Goal: Task Accomplishment & Management: Complete application form

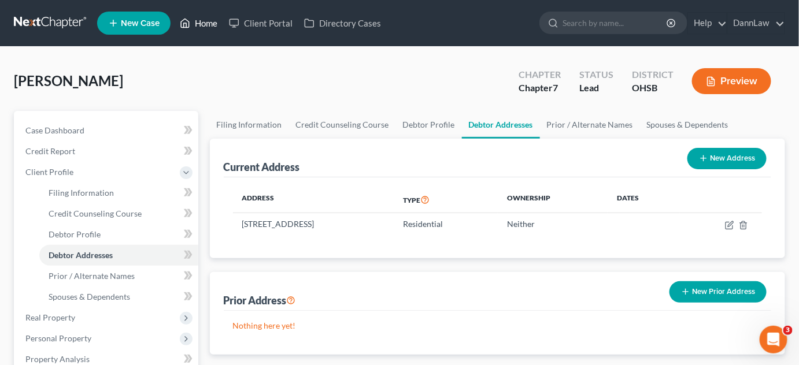
click at [199, 25] on link "Home" at bounding box center [198, 23] width 49 height 21
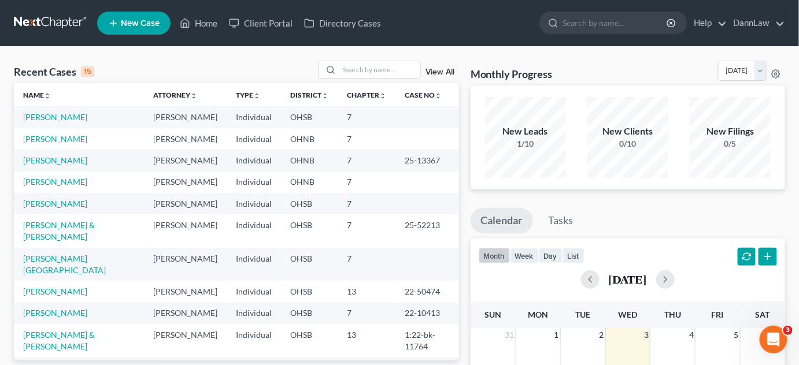
click at [146, 28] on link "New Case" at bounding box center [133, 23] width 73 height 23
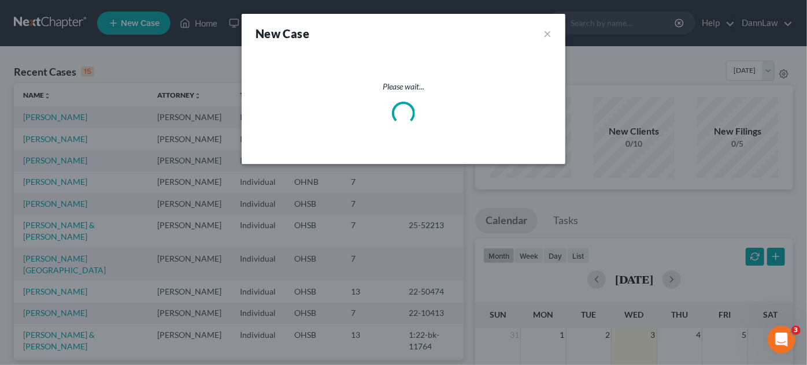
select select "61"
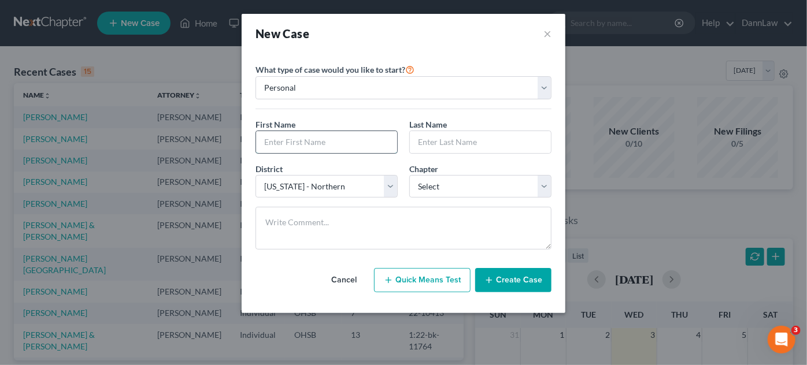
click at [331, 149] on input "text" at bounding box center [326, 142] width 141 height 22
type input "[PERSON_NAME]"
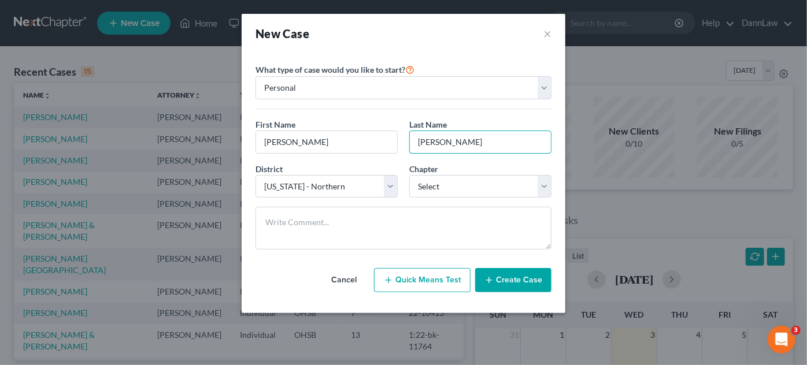
type input "[PERSON_NAME]"
click at [357, 187] on select "Select [US_STATE] - [GEOGRAPHIC_DATA] [US_STATE] - [GEOGRAPHIC_DATA][US_STATE] …" at bounding box center [327, 186] width 142 height 23
click at [450, 183] on select "Select 7 11 12 13" at bounding box center [480, 186] width 142 height 23
select select "0"
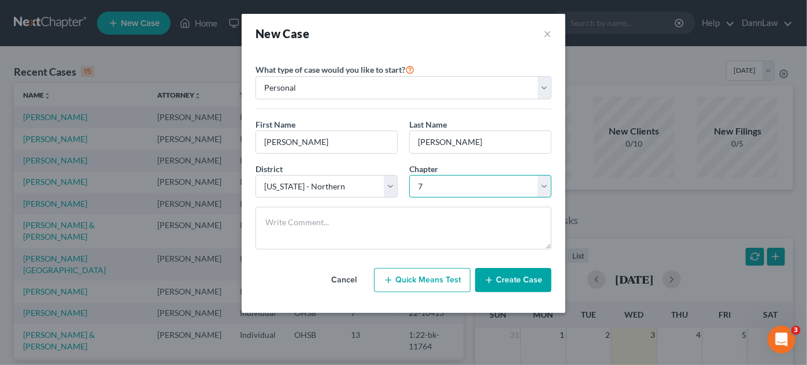
click at [409, 175] on select "Select 7 11 12 13" at bounding box center [480, 186] width 142 height 23
click at [517, 288] on button "Create Case" at bounding box center [513, 280] width 76 height 24
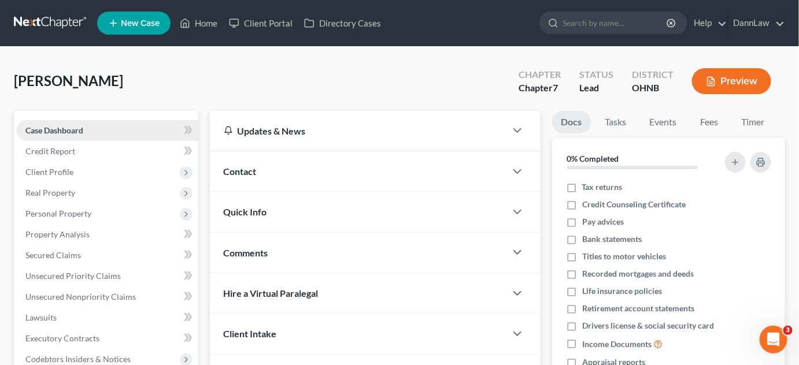
click at [68, 131] on span "Case Dashboard" at bounding box center [54, 130] width 58 height 10
click at [67, 149] on span "Credit Report" at bounding box center [50, 151] width 50 height 10
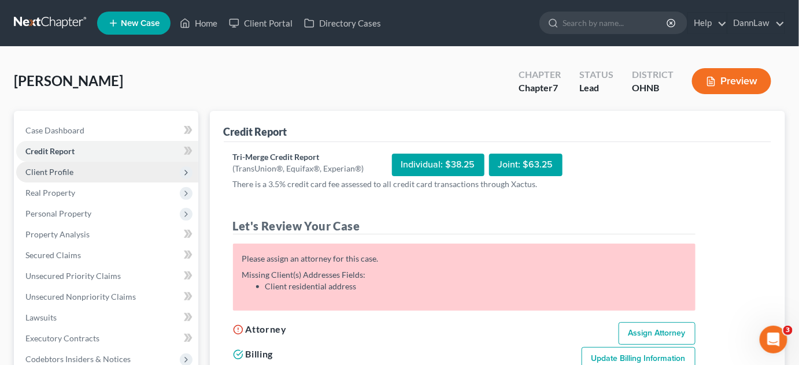
click at [76, 178] on span "Client Profile" at bounding box center [107, 172] width 182 height 21
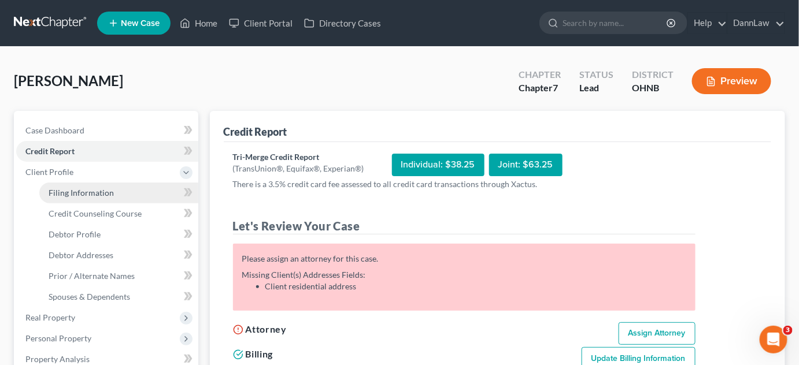
click at [84, 193] on span "Filing Information" at bounding box center [81, 193] width 65 height 10
select select "1"
select select "0"
select select "61"
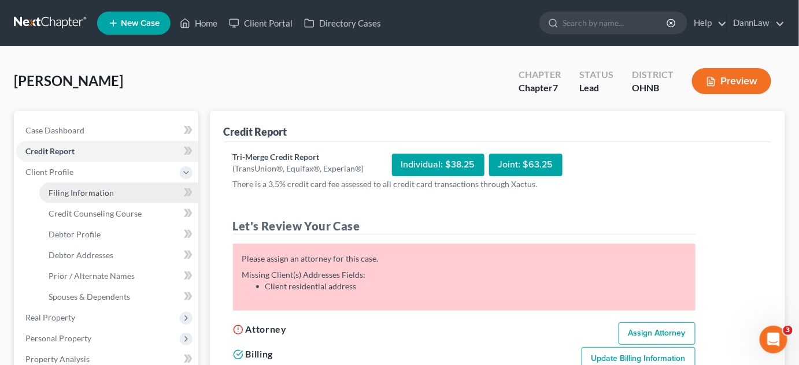
select select "36"
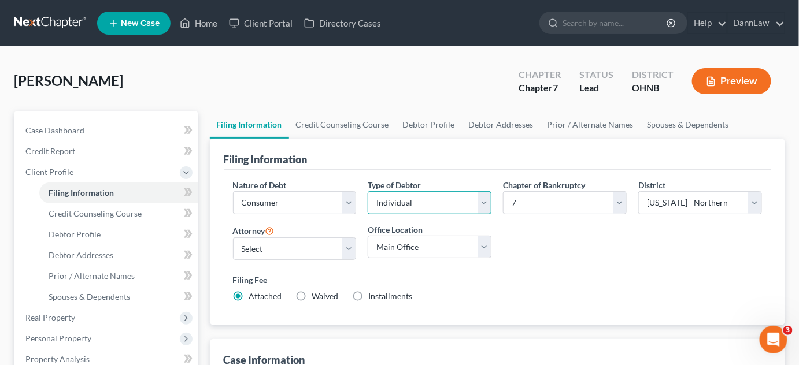
click at [430, 203] on select "Select Individual Joint" at bounding box center [430, 202] width 124 height 23
select select "1"
click at [368, 214] on select "Select Individual Joint" at bounding box center [430, 202] width 124 height 23
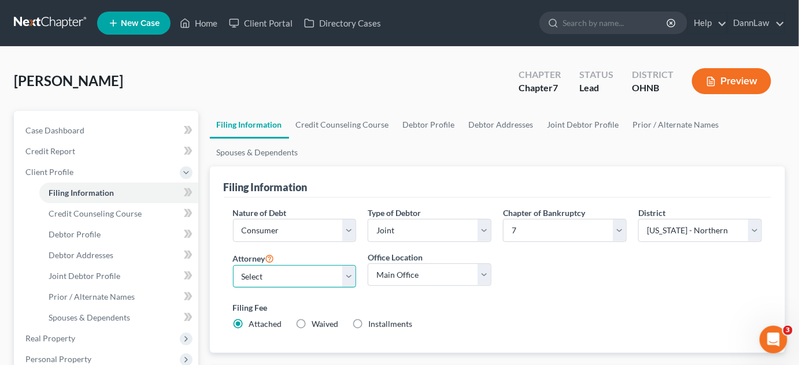
click at [331, 269] on select "Select [PERSON_NAME] - OHSB [PERSON_NAME] - KYEB [PERSON_NAME] - OHNB [PERSON_N…" at bounding box center [295, 276] width 124 height 23
select select "6"
click at [233, 265] on select "Select [PERSON_NAME] - OHSB [PERSON_NAME] - KYEB [PERSON_NAME] - OHNB [PERSON_N…" at bounding box center [295, 276] width 124 height 23
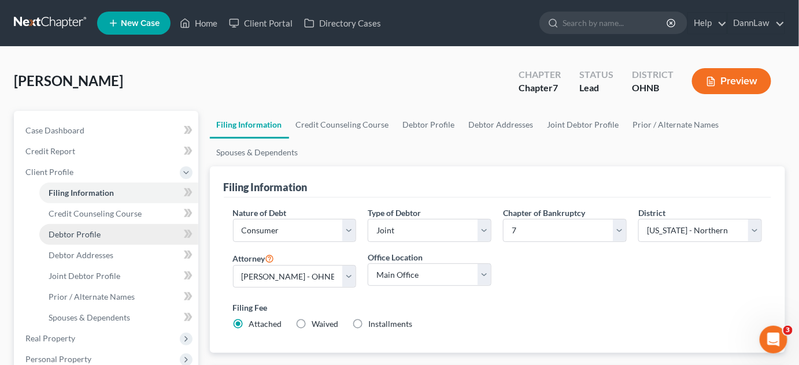
click at [109, 234] on link "Debtor Profile" at bounding box center [118, 234] width 159 height 21
select select "1"
select select "0"
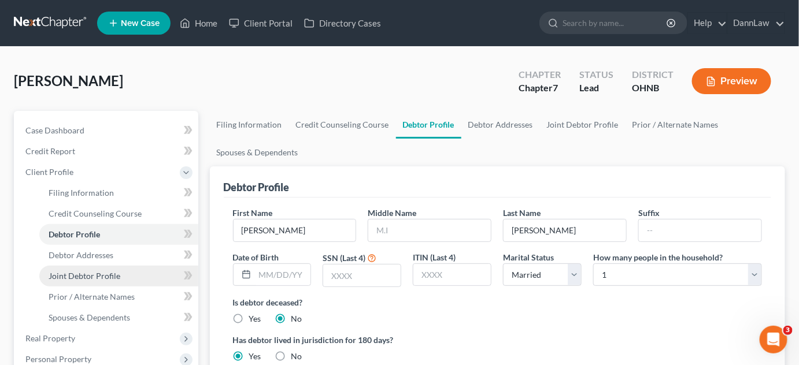
click at [113, 274] on span "Joint Debtor Profile" at bounding box center [85, 276] width 72 height 10
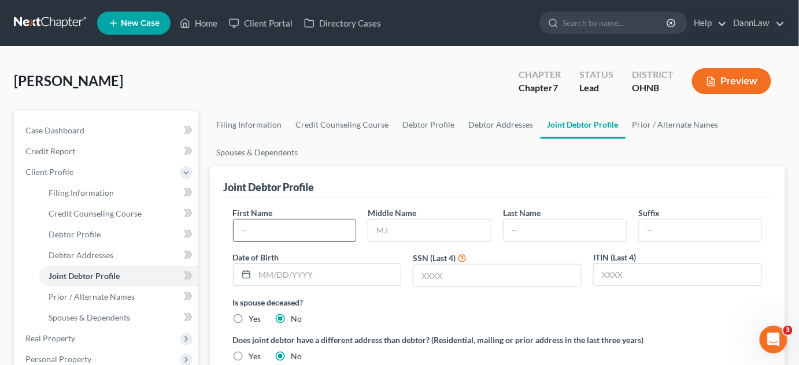
click at [270, 232] on input "text" at bounding box center [295, 231] width 123 height 22
type input "[PERSON_NAME]"
type input "A"
type input "[PERSON_NAME]"
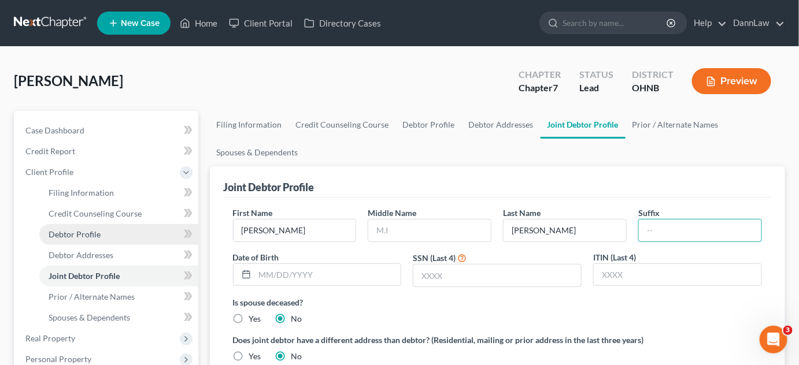
click at [129, 232] on link "Debtor Profile" at bounding box center [118, 234] width 159 height 21
select select "1"
select select "0"
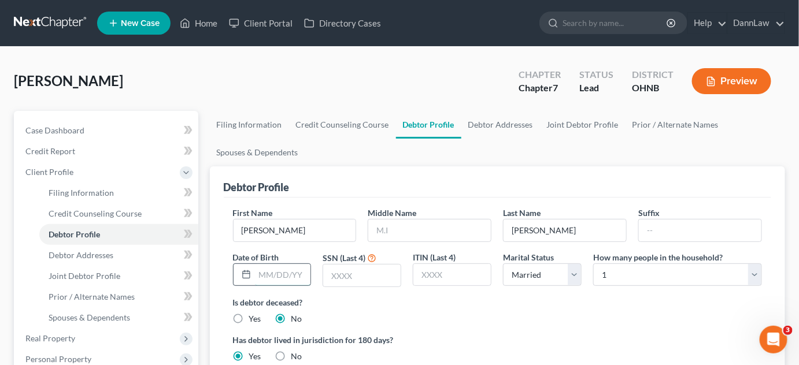
click at [278, 267] on input "text" at bounding box center [283, 275] width 56 height 22
click at [291, 272] on input "12/30/" at bounding box center [283, 275] width 56 height 22
type input "[DATE]"
click at [357, 274] on input "text" at bounding box center [361, 276] width 77 height 22
type input "1034"
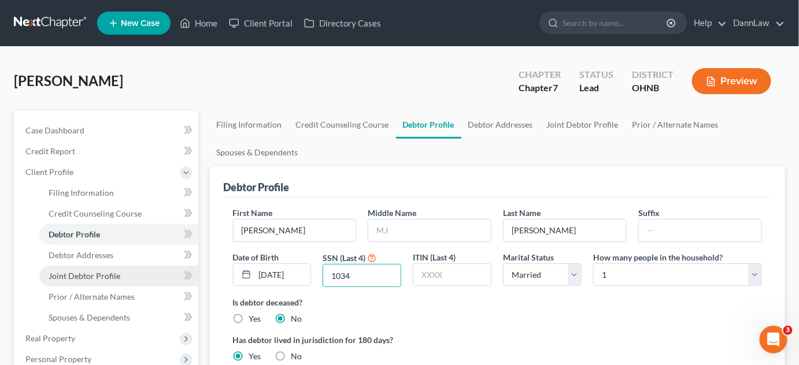
click at [79, 279] on span "Joint Debtor Profile" at bounding box center [85, 276] width 72 height 10
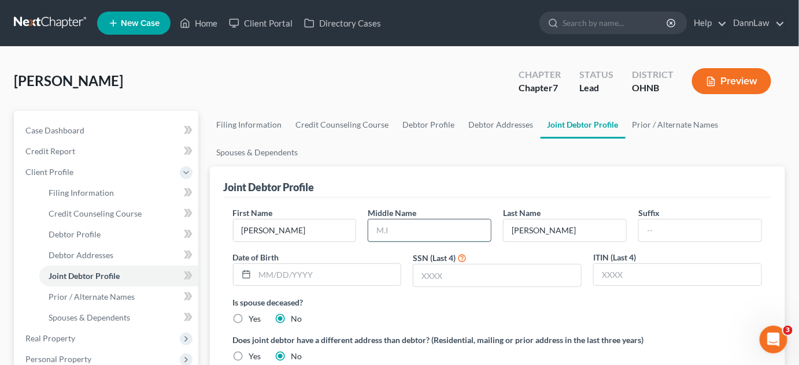
click at [408, 233] on input "text" at bounding box center [429, 231] width 123 height 22
type input "[PERSON_NAME]"
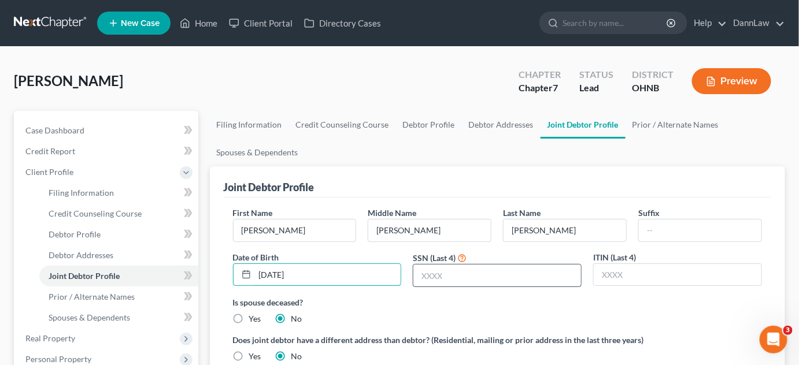
type input "[DATE]"
click at [544, 281] on input "text" at bounding box center [497, 276] width 168 height 22
type input "5641"
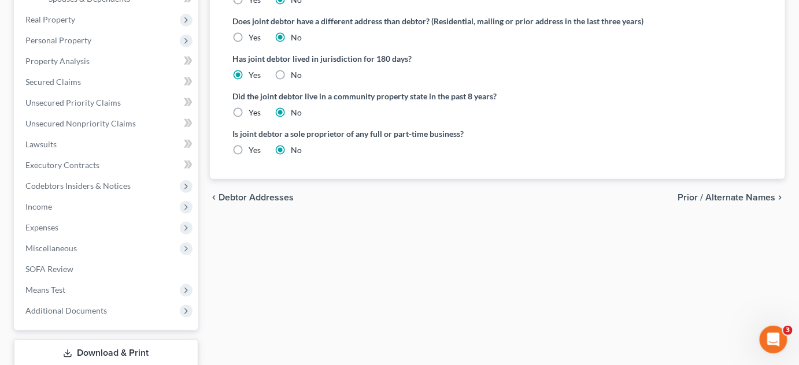
click at [413, 317] on div "Filing Information Credit Counseling Course Debtor Profile Debtor Addresses Joi…" at bounding box center [497, 94] width 587 height 605
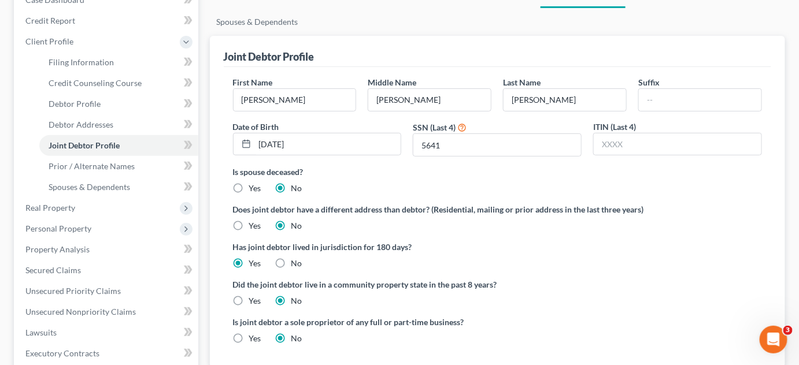
scroll to position [130, 0]
click at [98, 123] on span "Debtor Addresses" at bounding box center [81, 125] width 65 height 10
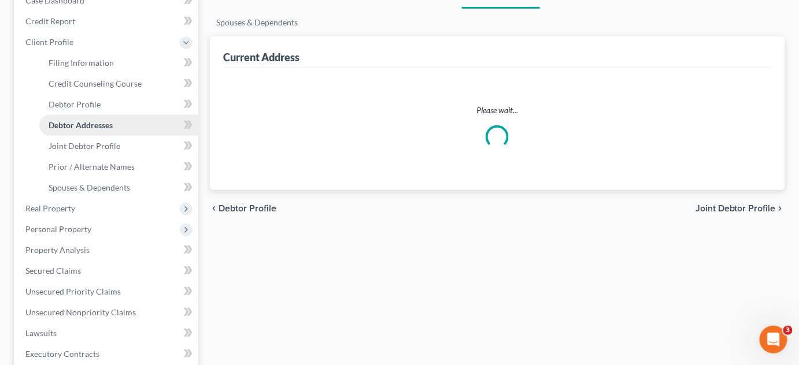
scroll to position [3, 0]
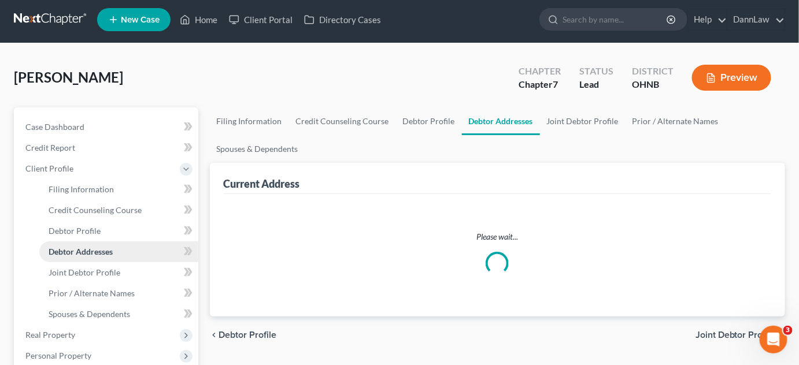
select select "0"
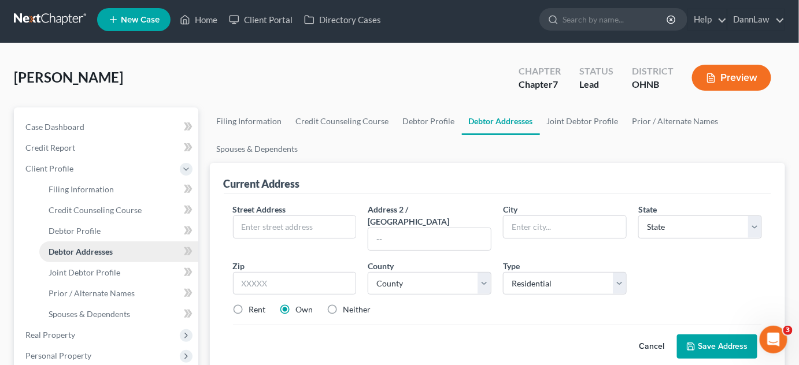
scroll to position [0, 0]
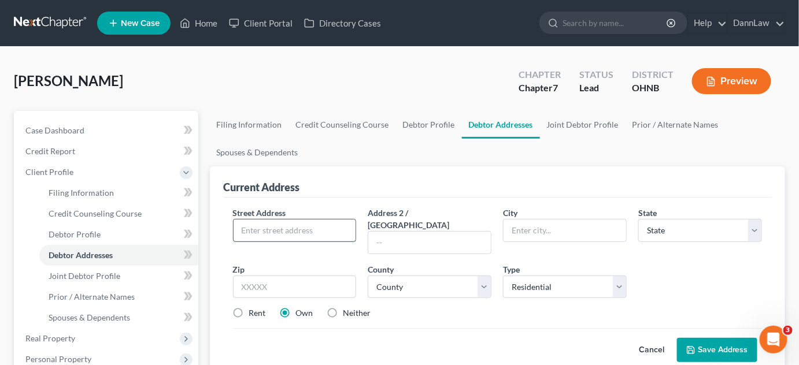
click at [282, 229] on input "text" at bounding box center [295, 231] width 123 height 22
type input "[STREET_ADDRESS][PERSON_NAME]"
click at [519, 234] on input "Lakeoodo" at bounding box center [565, 231] width 123 height 22
type input "Lakewood"
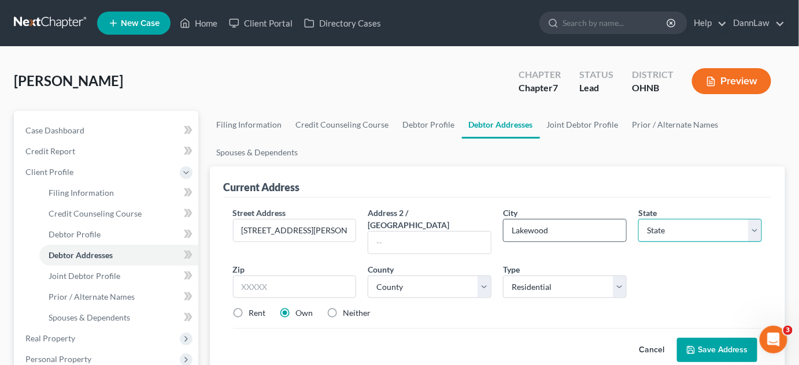
select select "36"
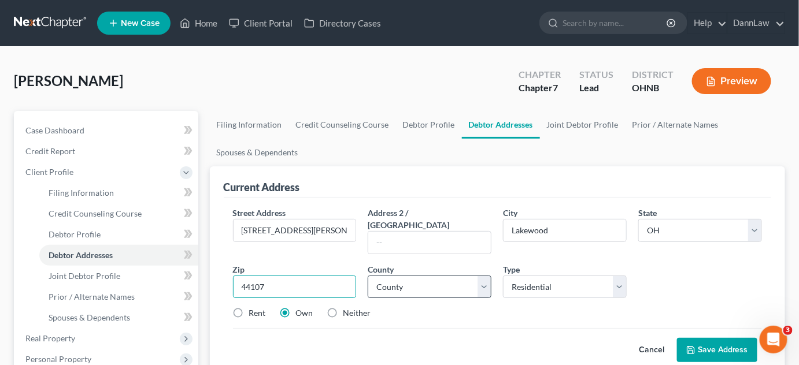
type input "44107"
click at [462, 278] on select "County [GEOGRAPHIC_DATA] [GEOGRAPHIC_DATA] [GEOGRAPHIC_DATA] [GEOGRAPHIC_DATA] …" at bounding box center [430, 287] width 124 height 23
select select "17"
click at [368, 276] on select "County [GEOGRAPHIC_DATA] [GEOGRAPHIC_DATA] [GEOGRAPHIC_DATA] [GEOGRAPHIC_DATA] …" at bounding box center [430, 287] width 124 height 23
click at [701, 338] on button "Save Address" at bounding box center [717, 350] width 80 height 24
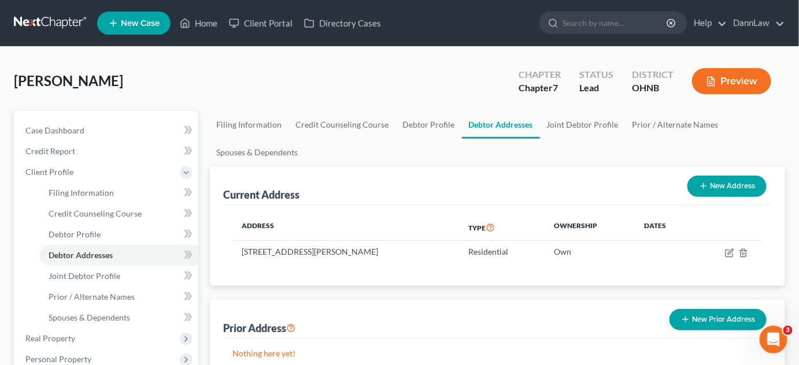
click at [214, 298] on div "Current Address New Address Address Type Ownership Dates [STREET_ADDRESS][PERSO…" at bounding box center [498, 274] width 576 height 216
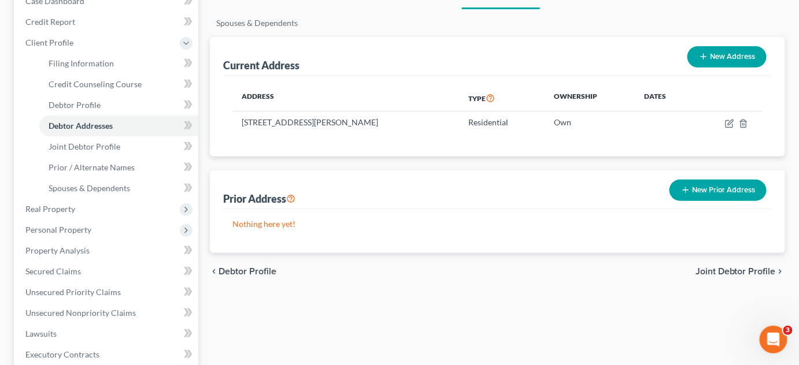
scroll to position [147, 0]
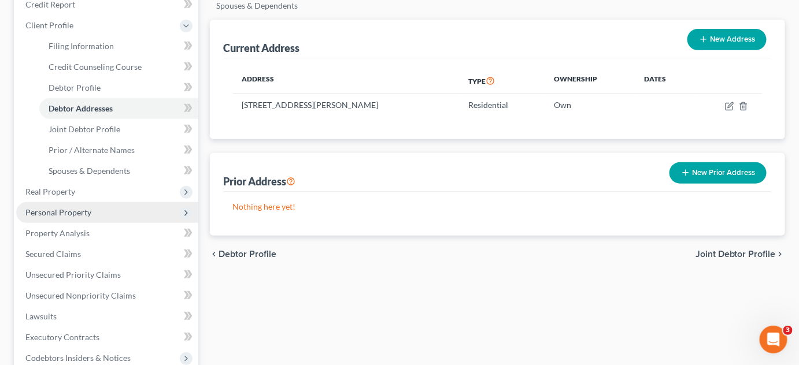
click at [66, 208] on span "Personal Property" at bounding box center [58, 213] width 66 height 10
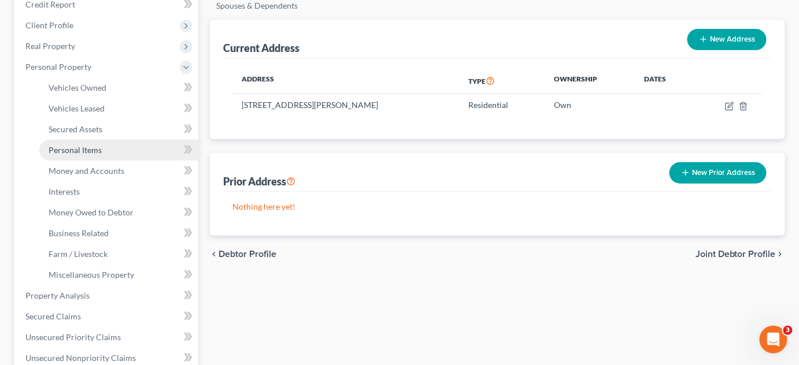
click at [83, 151] on span "Personal Items" at bounding box center [75, 150] width 53 height 10
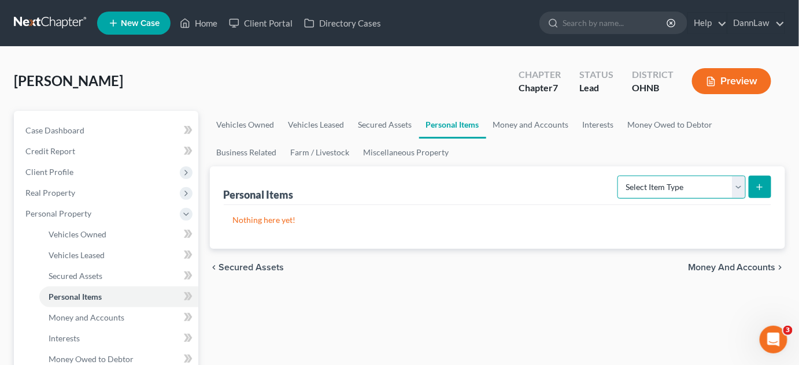
click at [647, 186] on select "Select Item Type Clothing Collectibles Of Value Electronics Firearms Household …" at bounding box center [681, 187] width 128 height 23
select select "household_goods"
click at [619, 176] on select "Select Item Type Clothing Collectibles Of Value Electronics Firearms Household …" at bounding box center [681, 187] width 128 height 23
click at [764, 193] on button "submit" at bounding box center [760, 187] width 23 height 23
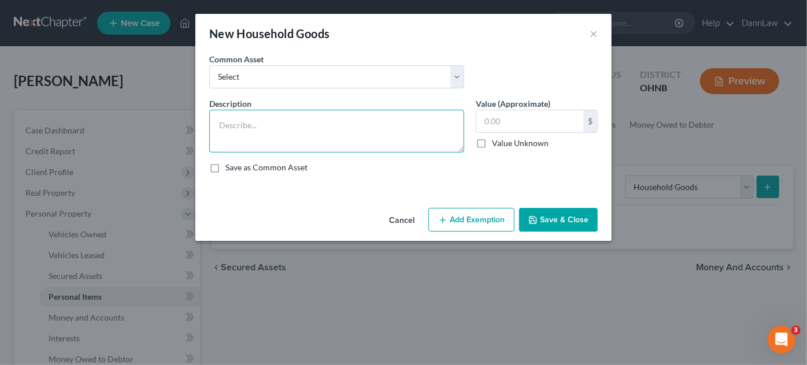
click at [357, 122] on textarea at bounding box center [336, 131] width 255 height 43
type textarea "L"
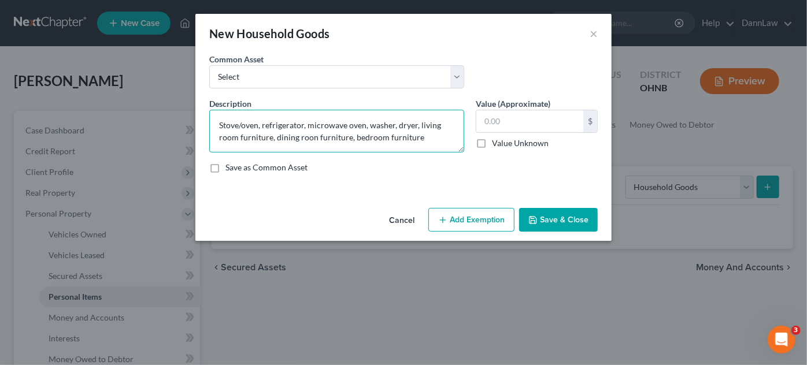
type textarea "Stove/oven, refrigerator, microwave oven, washer, dryer, living room furniture,…"
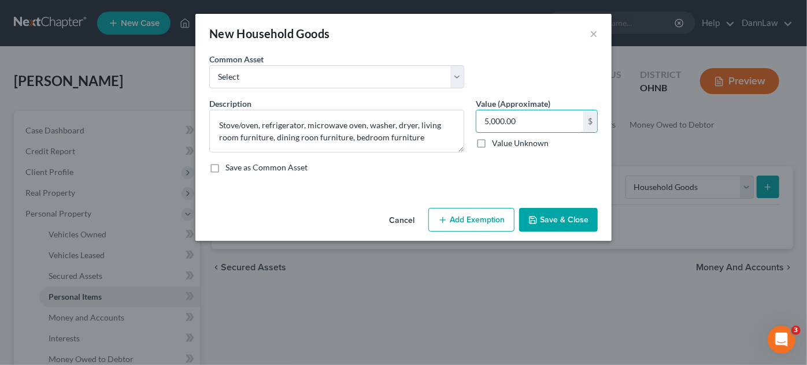
type input "5,000.00"
click at [479, 218] on button "Add Exemption" at bounding box center [471, 220] width 86 height 24
select select "2"
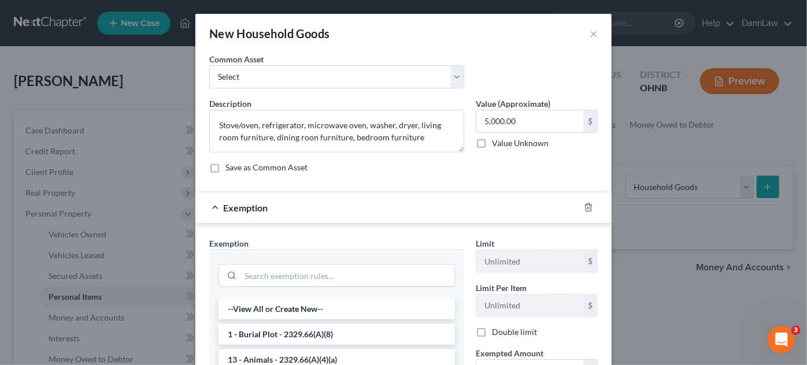
drag, startPoint x: 342, startPoint y: 275, endPoint x: 344, endPoint y: 262, distance: 12.8
click at [344, 262] on div at bounding box center [337, 275] width 236 height 30
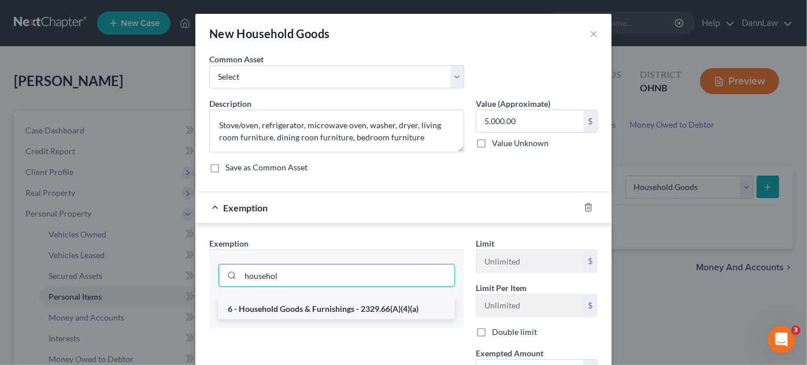
type input "househol"
click at [365, 309] on li "6 - Household Goods & Furnishings - 2329.66(A)(4)(a)" at bounding box center [337, 309] width 236 height 21
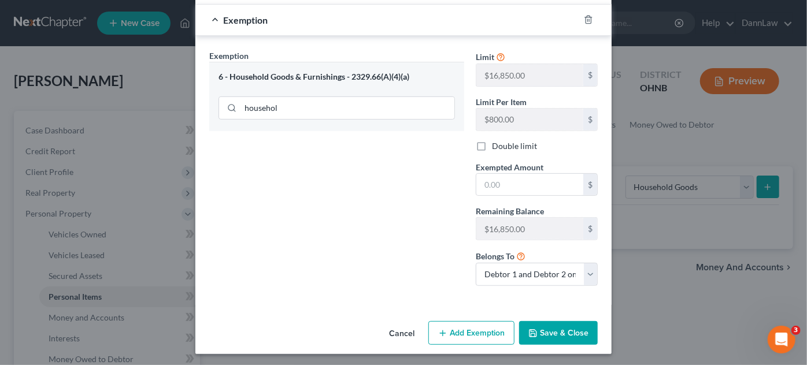
scroll to position [188, 0]
click at [517, 186] on input "text" at bounding box center [529, 184] width 107 height 22
type input "5,000"
click at [570, 331] on button "Save & Close" at bounding box center [558, 333] width 79 height 24
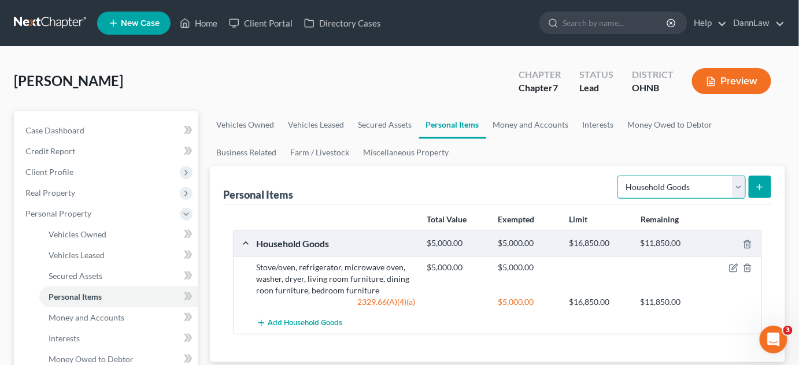
click at [686, 180] on select "Select Item Type Clothing Collectibles Of Value Electronics Firearms Household …" at bounding box center [681, 187] width 128 height 23
select select "electronics"
click at [619, 176] on select "Select Item Type Clothing Collectibles Of Value Electronics Firearms Household …" at bounding box center [681, 187] width 128 height 23
click at [760, 189] on icon "submit" at bounding box center [759, 187] width 9 height 9
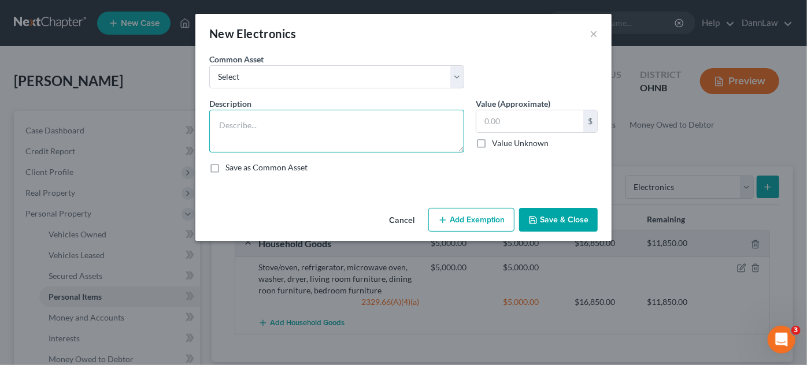
click at [435, 127] on textarea at bounding box center [336, 131] width 255 height 43
click at [435, 127] on textarea "T" at bounding box center [336, 131] width 255 height 43
type textarea "TV, 2 smart phones, computer"
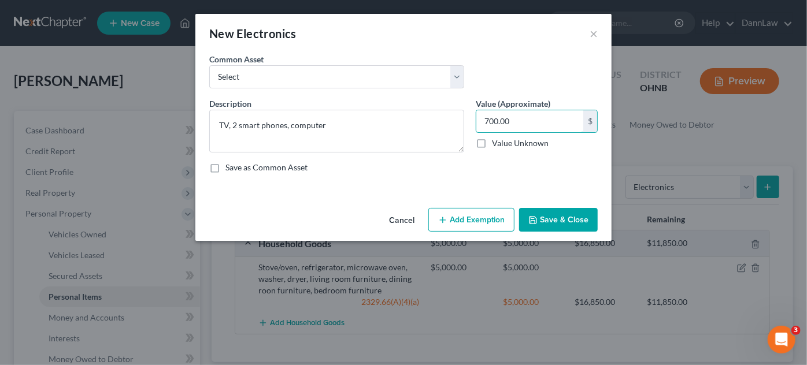
type input "700.00"
click at [440, 221] on icon "button" at bounding box center [442, 220] width 9 height 9
select select "2"
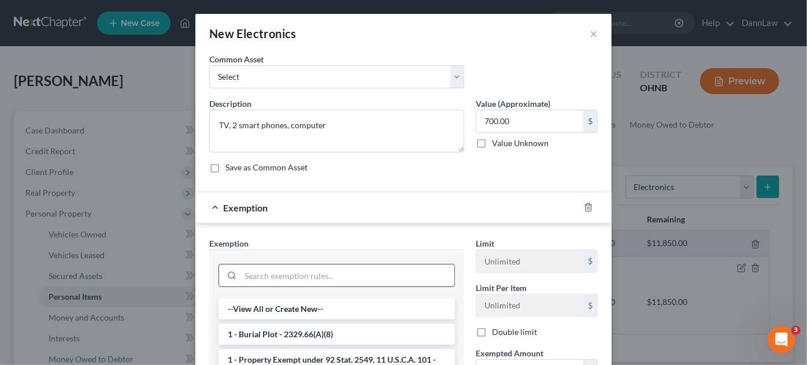
click at [411, 275] on input "search" at bounding box center [347, 276] width 214 height 22
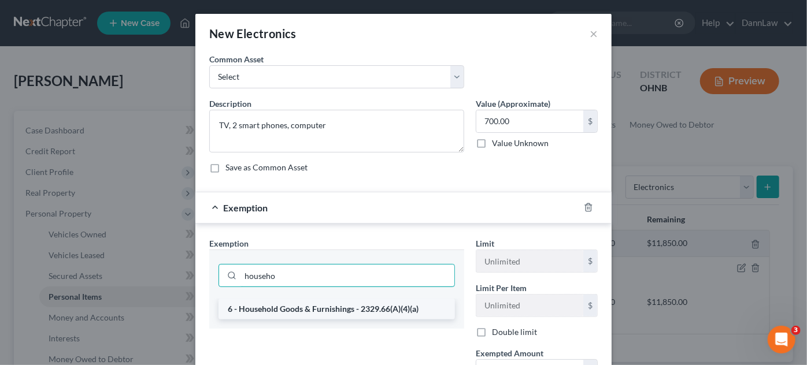
type input "househo"
click at [388, 308] on li "6 - Household Goods & Furnishings - 2329.66(A)(4)(a)" at bounding box center [337, 309] width 236 height 21
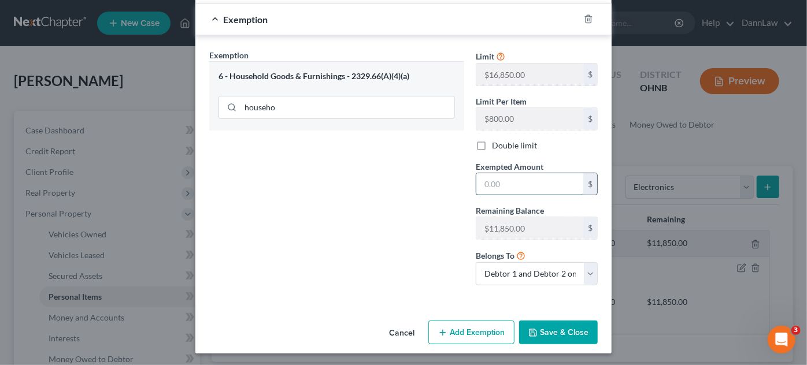
click at [545, 185] on input "text" at bounding box center [529, 184] width 107 height 22
type input "750.00"
click at [571, 327] on button "Save & Close" at bounding box center [558, 333] width 79 height 24
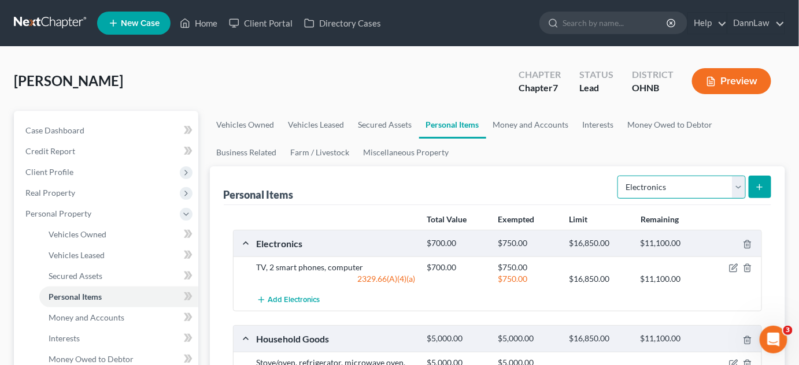
click at [739, 184] on select "Select Item Type Clothing Collectibles Of Value Electronics Firearms Household …" at bounding box center [681, 187] width 128 height 23
select select "clothing"
click at [619, 176] on select "Select Item Type Clothing Collectibles Of Value Electronics Firearms Household …" at bounding box center [681, 187] width 128 height 23
click at [763, 187] on icon "submit" at bounding box center [759, 187] width 9 height 9
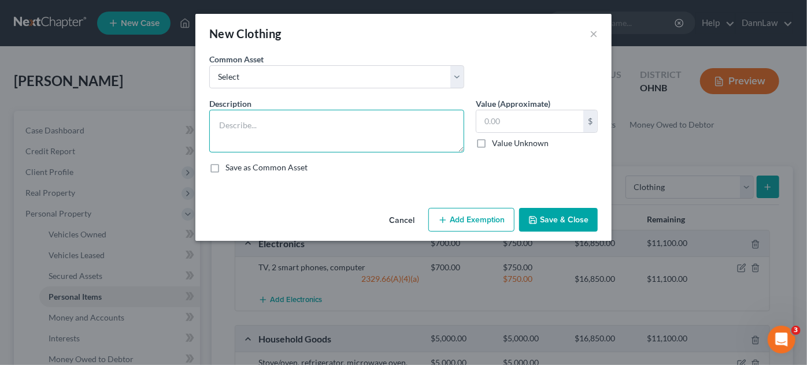
click at [380, 136] on textarea at bounding box center [336, 131] width 255 height 43
type textarea "Clothing"
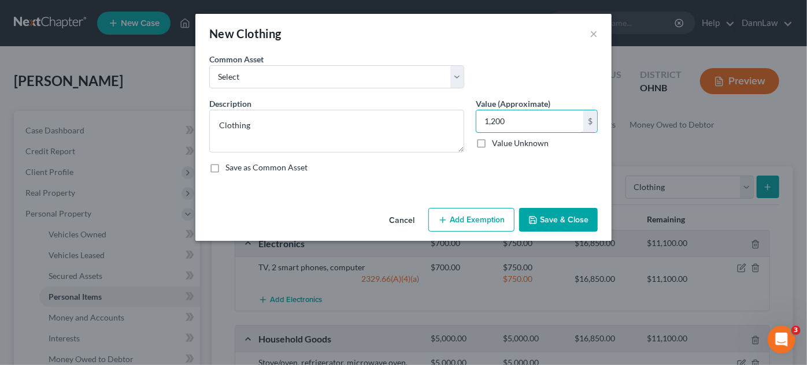
type input "1,200"
click at [472, 220] on button "Add Exemption" at bounding box center [471, 220] width 86 height 24
select select "2"
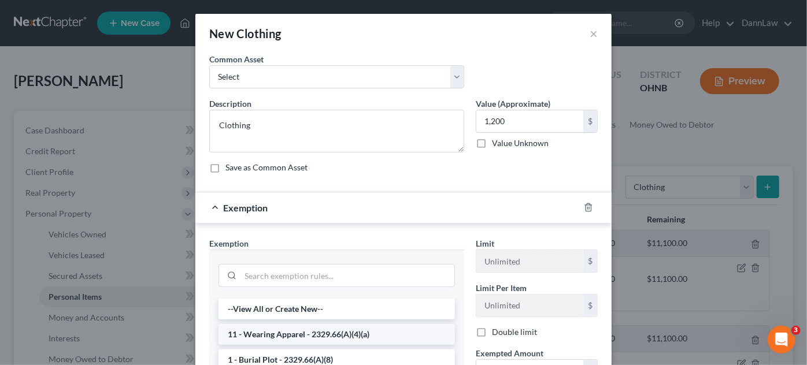
click at [345, 328] on li "11 - Wearing Apparel - 2329.66(A)(4)(a)" at bounding box center [337, 334] width 236 height 21
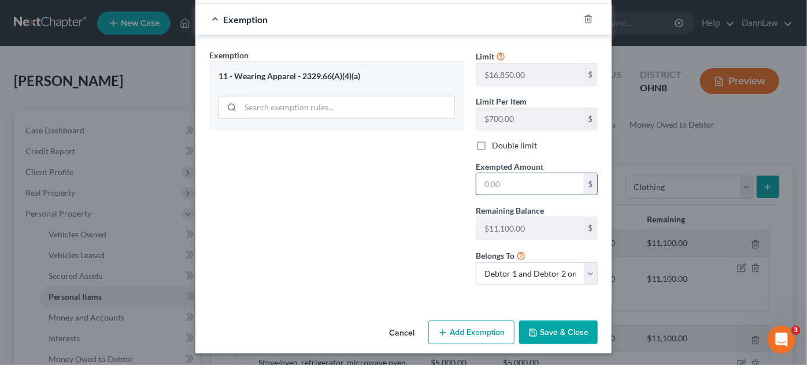
click at [528, 187] on input "text" at bounding box center [529, 184] width 107 height 22
type input "1,200"
click at [557, 327] on button "Save & Close" at bounding box center [558, 333] width 79 height 24
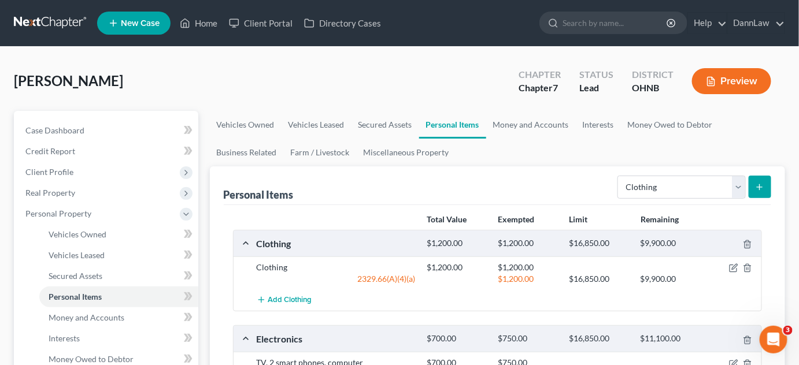
click at [697, 164] on ul "Vehicles Owned Vehicles Leased Secured Assets Personal Items Money and Accounts…" at bounding box center [498, 138] width 576 height 55
click at [694, 190] on select "Select Item Type Clothing Collectibles Of Value Electronics Firearms Household …" at bounding box center [681, 187] width 128 height 23
select select "pets"
click at [619, 176] on select "Select Item Type Clothing Collectibles Of Value Electronics Firearms Household …" at bounding box center [681, 187] width 128 height 23
click at [766, 183] on button "submit" at bounding box center [760, 187] width 23 height 23
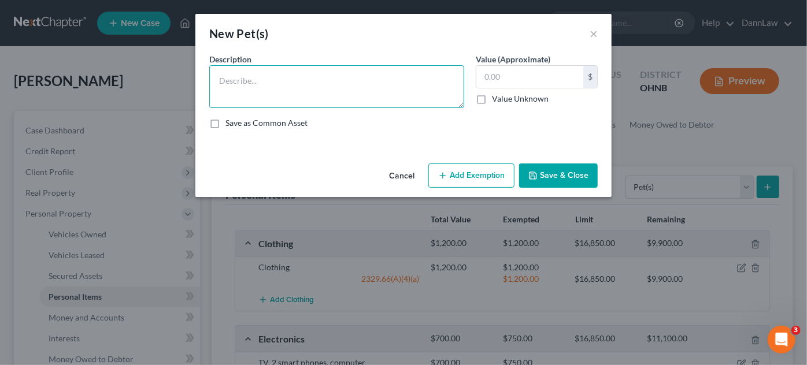
click at [378, 80] on textarea at bounding box center [336, 86] width 255 height 43
type textarea "3 dogs"
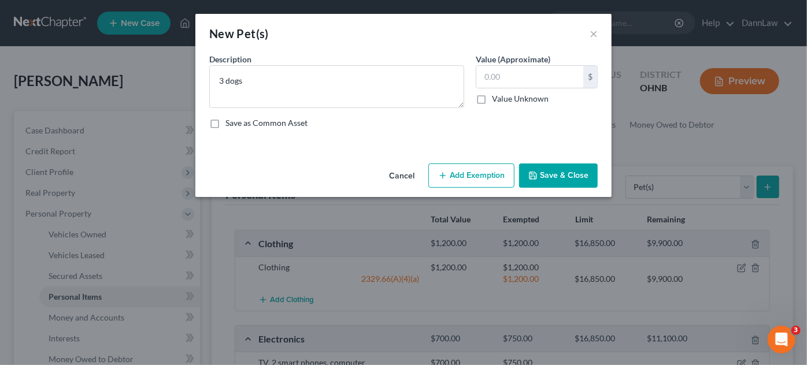
click at [586, 188] on div "Cancel Add Exemption Save & Close" at bounding box center [403, 178] width 416 height 38
click at [586, 180] on button "Save & Close" at bounding box center [558, 176] width 79 height 24
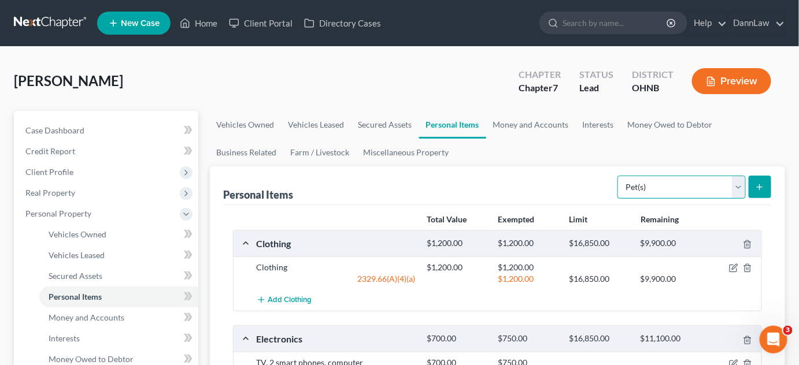
click at [652, 183] on select "Select Item Type Clothing Collectibles Of Value Electronics Firearms Household …" at bounding box center [681, 187] width 128 height 23
select select "jewelry"
click at [619, 176] on select "Select Item Type Clothing Collectibles Of Value Electronics Firearms Household …" at bounding box center [681, 187] width 128 height 23
click at [758, 187] on line "submit" at bounding box center [759, 187] width 5 height 0
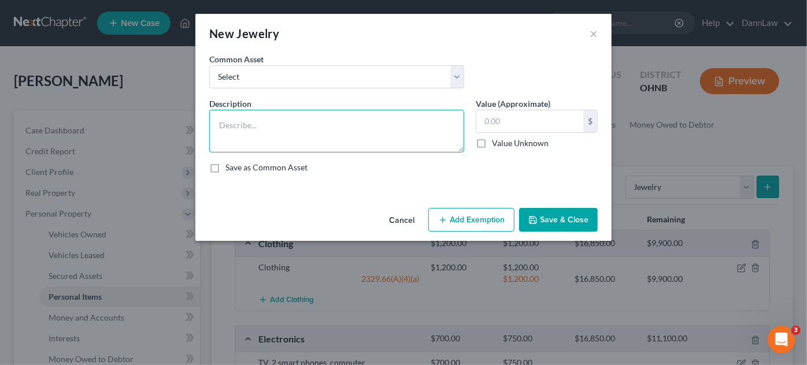
click at [416, 132] on textarea at bounding box center [336, 131] width 255 height 43
type textarea "Wedding rings"
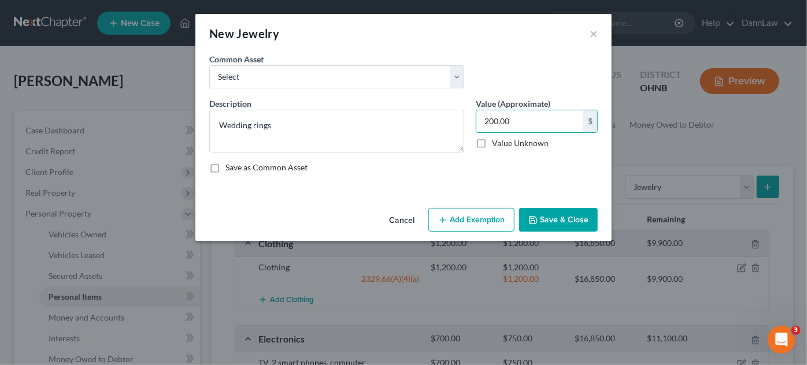
type input "200.00"
click at [484, 208] on button "Add Exemption" at bounding box center [471, 220] width 86 height 24
select select "2"
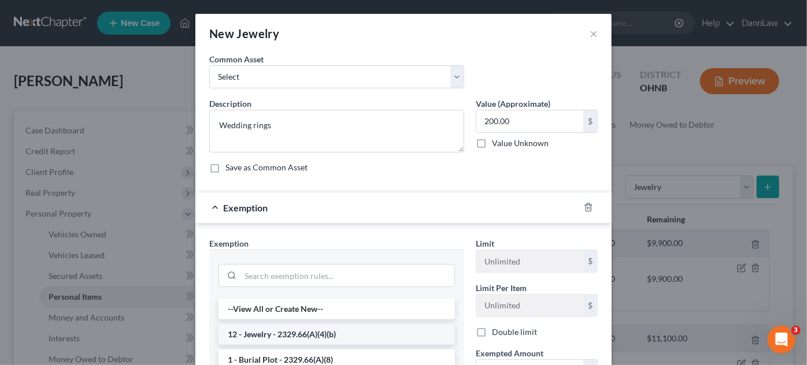
click at [327, 331] on li "12 - Jewelry - 2329.66(A)(4)(b)" at bounding box center [337, 334] width 236 height 21
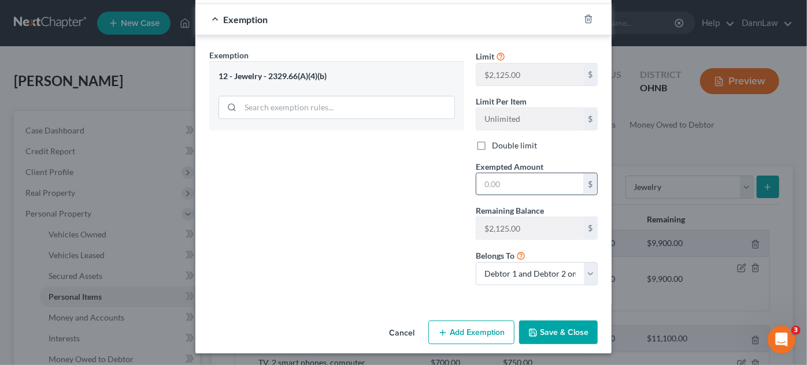
click at [518, 192] on input "text" at bounding box center [529, 184] width 107 height 22
type input "1"
type input "200"
click at [545, 329] on button "Save & Close" at bounding box center [558, 333] width 79 height 24
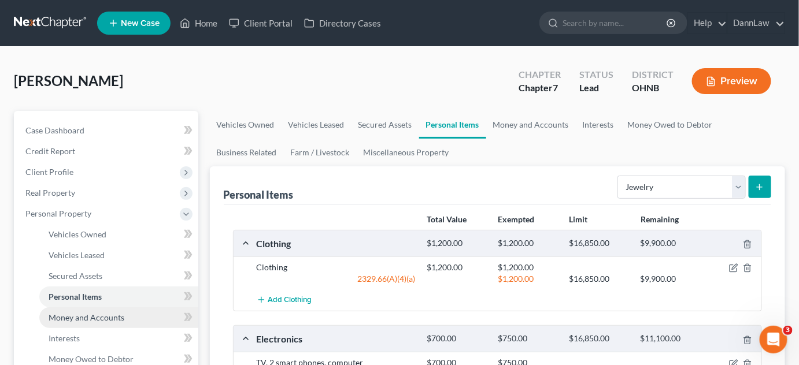
click at [79, 317] on span "Money and Accounts" at bounding box center [87, 318] width 76 height 10
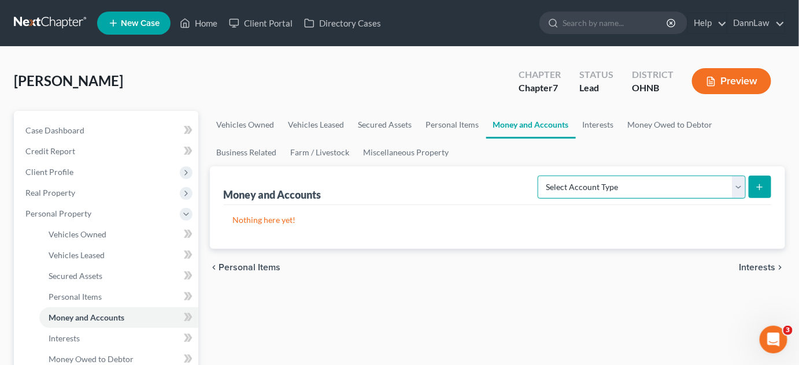
click at [597, 189] on select "Select Account Type Brokerage Cash on Hand Certificates of Deposit Checking Acc…" at bounding box center [642, 187] width 208 height 23
select select "cash_on_hand"
click at [541, 176] on select "Select Account Type Brokerage Cash on Hand Certificates of Deposit Checking Acc…" at bounding box center [642, 187] width 208 height 23
click at [757, 187] on line "submit" at bounding box center [759, 187] width 5 height 0
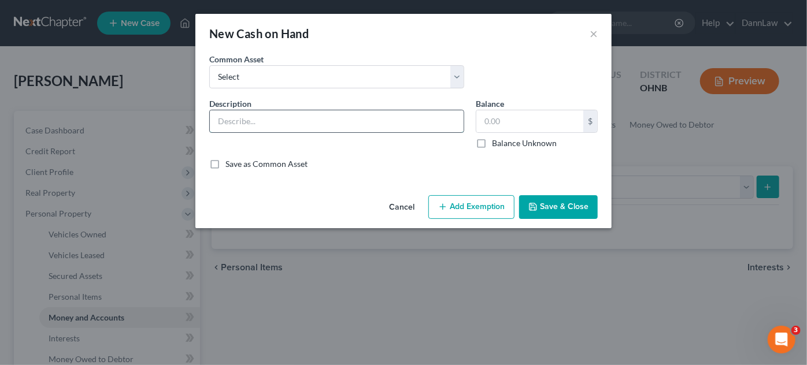
click at [416, 123] on input "text" at bounding box center [337, 121] width 254 height 22
type input "5"
type input "Cash on hand"
type input "5.00"
click at [537, 203] on icon "button" at bounding box center [532, 206] width 9 height 9
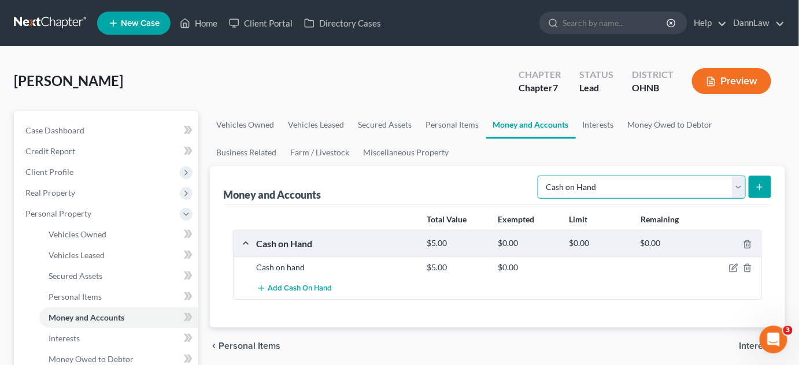
click at [617, 187] on select "Select Account Type Brokerage Cash on Hand Certificates of Deposit Checking Acc…" at bounding box center [642, 187] width 208 height 23
select select "checking"
click at [541, 176] on select "Select Account Type Brokerage Cash on Hand Certificates of Deposit Checking Acc…" at bounding box center [642, 187] width 208 height 23
click at [760, 192] on button "submit" at bounding box center [760, 187] width 23 height 23
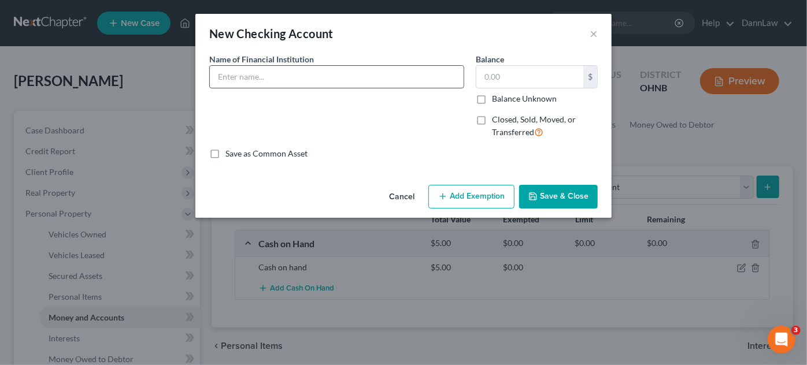
click at [369, 80] on input "text" at bounding box center [337, 77] width 254 height 22
type input "Citizens Bank"
click at [546, 202] on button "Save & Close" at bounding box center [558, 197] width 79 height 24
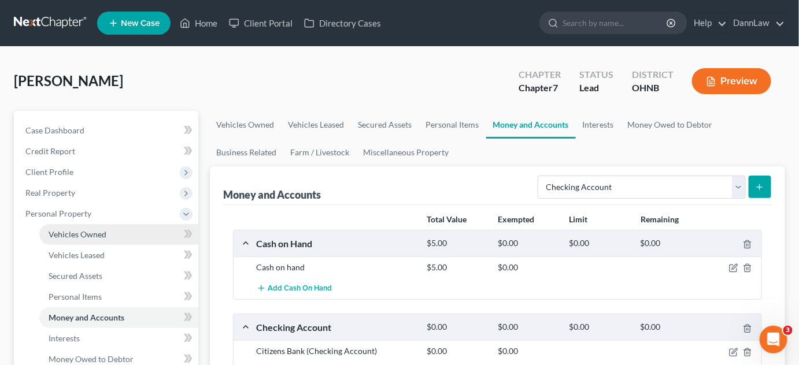
click at [90, 242] on link "Vehicles Owned" at bounding box center [118, 234] width 159 height 21
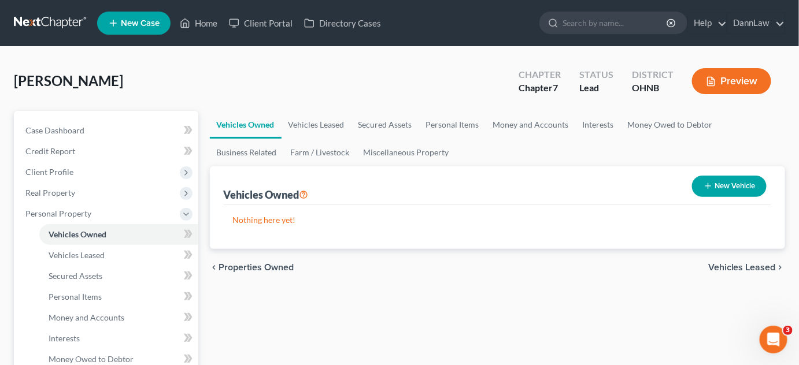
click at [746, 184] on button "New Vehicle" at bounding box center [729, 186] width 75 height 21
select select "0"
select select "2"
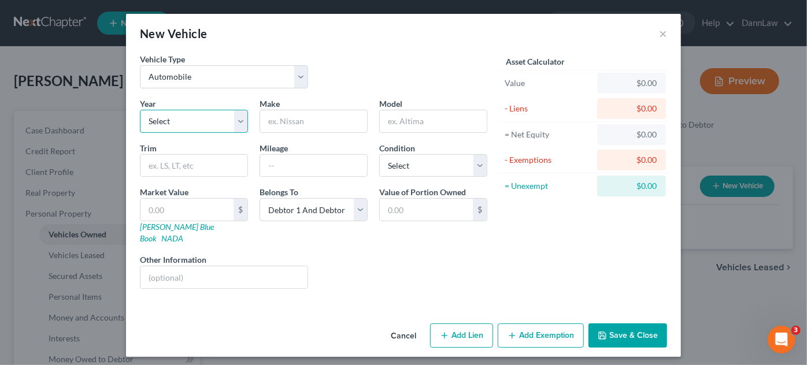
click at [216, 120] on select "Select 2026 2025 2024 2023 2022 2021 2020 2019 2018 2017 2016 2015 2014 2013 20…" at bounding box center [194, 121] width 108 height 23
select select "2"
click at [140, 110] on select "Select 2026 2025 2024 2023 2022 2021 2020 2019 2018 2017 2016 2015 2014 2013 20…" at bounding box center [194, 121] width 108 height 23
click at [330, 114] on input "text" at bounding box center [313, 121] width 107 height 22
type input "Chevrolet"
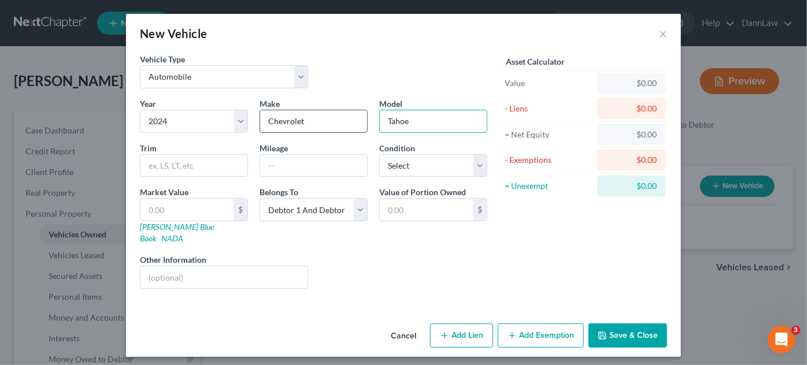
type input "Tahoe"
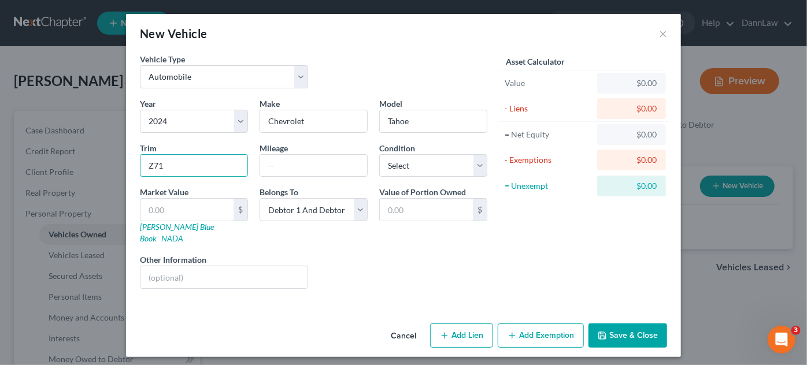
type input "Z71"
type input "9800"
click at [428, 172] on select "Select Excellent Very Good Good Fair Poor" at bounding box center [433, 165] width 108 height 23
select select "0"
click at [379, 154] on select "Select Excellent Very Good Good Fair Poor" at bounding box center [433, 165] width 108 height 23
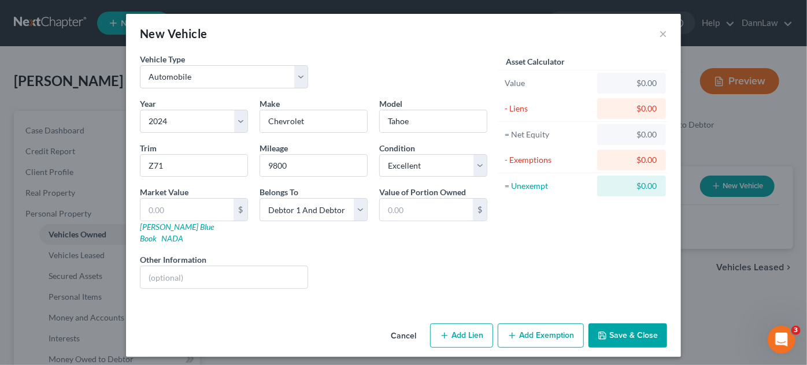
click at [620, 324] on button "Save & Close" at bounding box center [628, 336] width 79 height 24
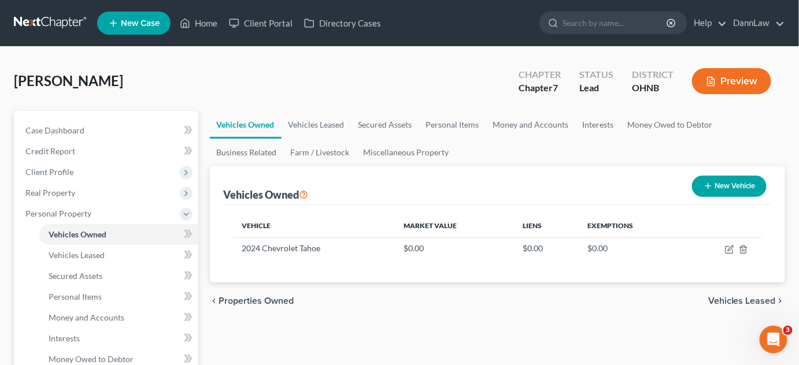
click at [728, 185] on button "New Vehicle" at bounding box center [729, 186] width 75 height 21
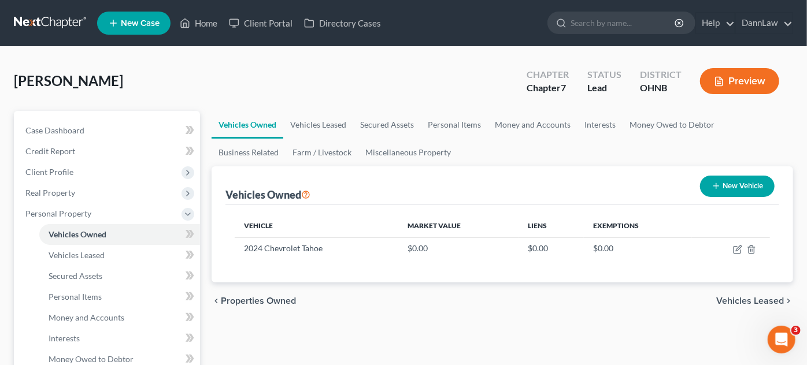
select select "0"
select select "2"
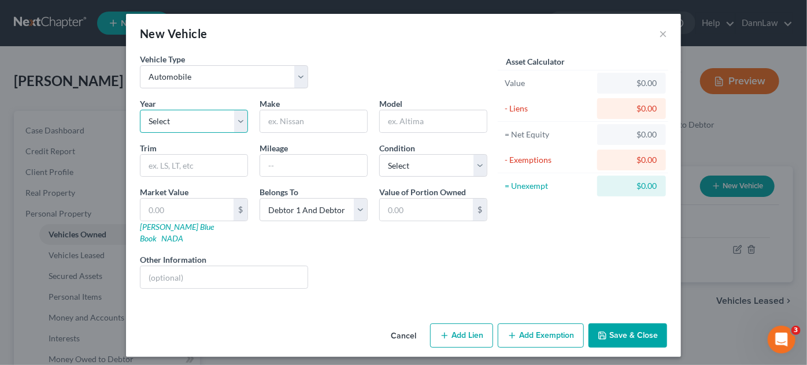
click at [211, 116] on select "Select 2026 2025 2024 2023 2022 2021 2020 2019 2018 2017 2016 2015 2014 2013 20…" at bounding box center [194, 121] width 108 height 23
select select "9"
click at [140, 110] on select "Select 2026 2025 2024 2023 2022 2021 2020 2019 2018 2017 2016 2015 2014 2013 20…" at bounding box center [194, 121] width 108 height 23
click at [322, 125] on input "text" at bounding box center [313, 121] width 107 height 22
type input "Wolkswagen"
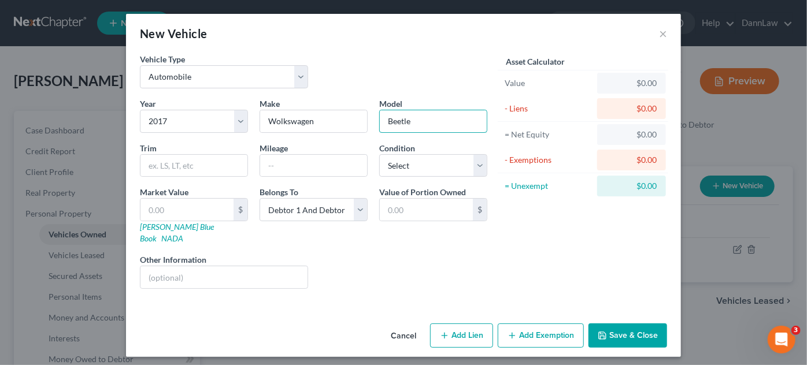
type input "Beetle"
type input "74000"
select select "3"
click at [637, 325] on button "Save & Close" at bounding box center [628, 336] width 79 height 24
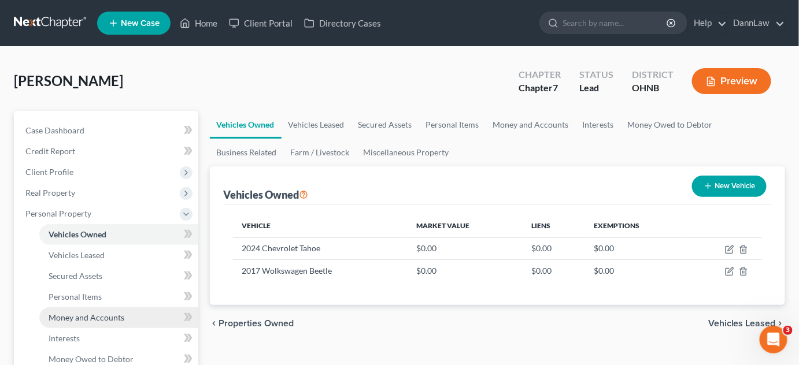
click at [81, 319] on span "Money and Accounts" at bounding box center [87, 318] width 76 height 10
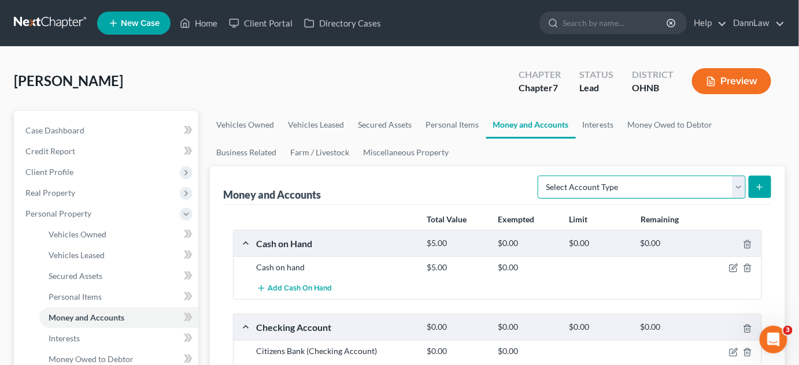
click at [652, 184] on select "Select Account Type Brokerage Cash on Hand Certificates of Deposit Checking Acc…" at bounding box center [642, 187] width 208 height 23
click at [599, 127] on link "Interests" at bounding box center [598, 125] width 45 height 28
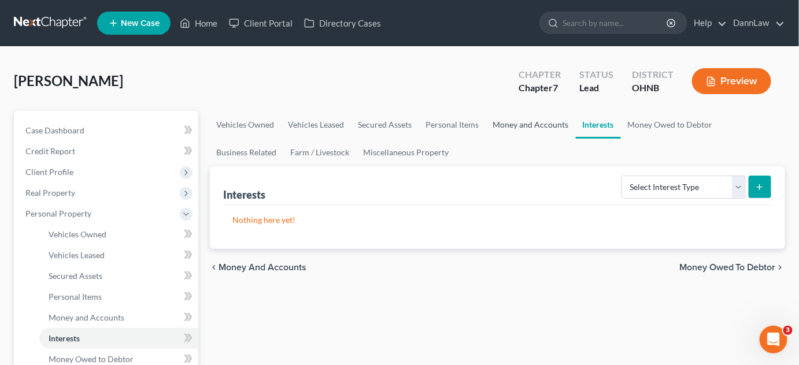
click at [552, 127] on link "Money and Accounts" at bounding box center [531, 125] width 90 height 28
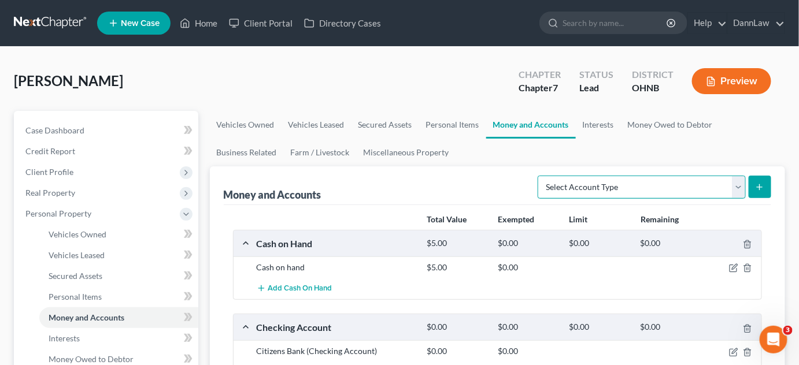
click at [604, 183] on select "Select Account Type Brokerage Cash on Hand Certificates of Deposit Checking Acc…" at bounding box center [642, 187] width 208 height 23
click at [621, 164] on ul "Vehicles Owned Vehicles Leased Secured Assets Personal Items Money and Accounts…" at bounding box center [498, 138] width 576 height 55
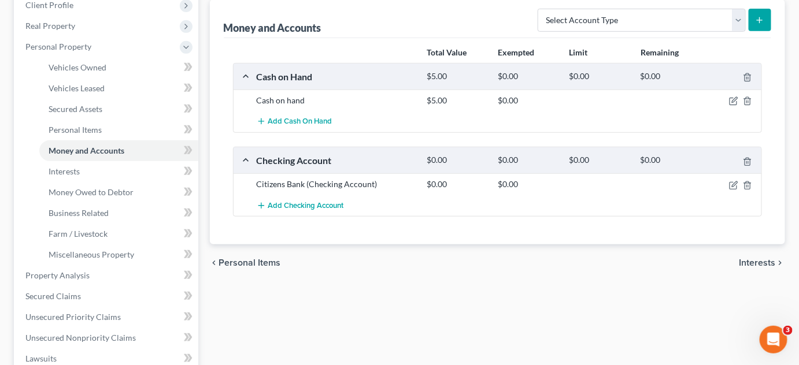
scroll to position [63, 0]
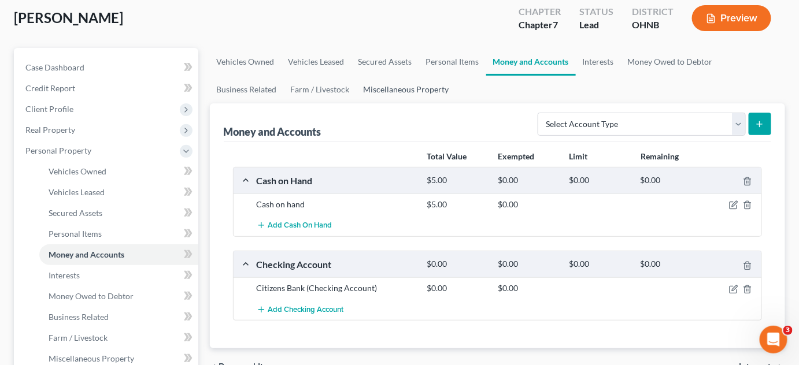
click at [419, 90] on link "Miscellaneous Property" at bounding box center [406, 90] width 99 height 28
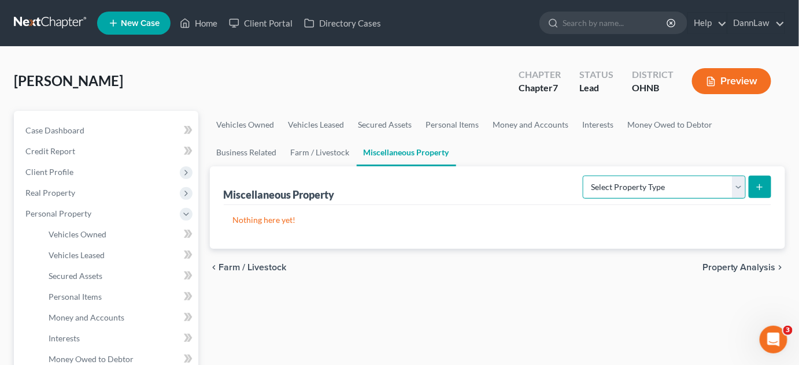
click at [640, 190] on select "Select Property Type Assigned for Creditor Benefit [DATE] Holding for Another N…" at bounding box center [664, 187] width 163 height 23
select select "transferred"
click at [583, 176] on select "Select Property Type Assigned for Creditor Benefit [DATE] Holding for Another N…" at bounding box center [664, 187] width 163 height 23
click at [758, 183] on icon "submit" at bounding box center [759, 187] width 9 height 9
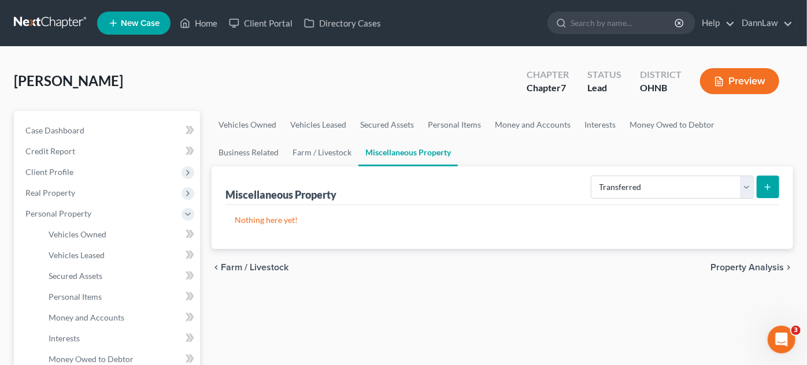
select select "Ordinary ([DATE])"
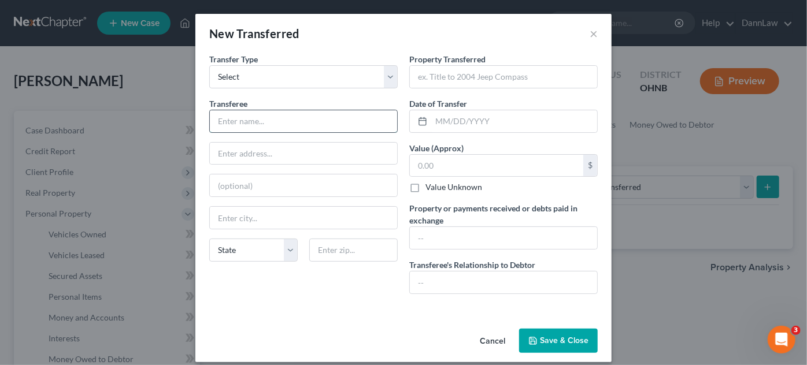
click at [335, 122] on input "text" at bounding box center [303, 121] width 187 height 22
type input "G"
type input "[PERSON_NAME]"
click at [548, 81] on input "text" at bounding box center [503, 77] width 187 height 22
type input "House"
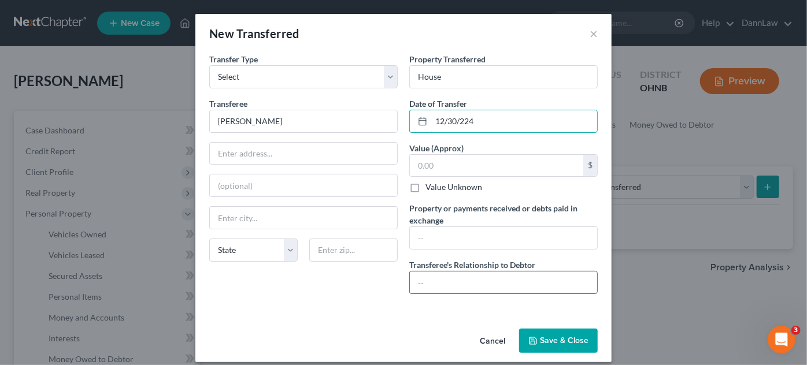
type input "12/30/224"
click at [532, 276] on input "text" at bounding box center [503, 283] width 187 height 22
type input "None"
click at [546, 334] on button "Save & Close" at bounding box center [558, 341] width 79 height 24
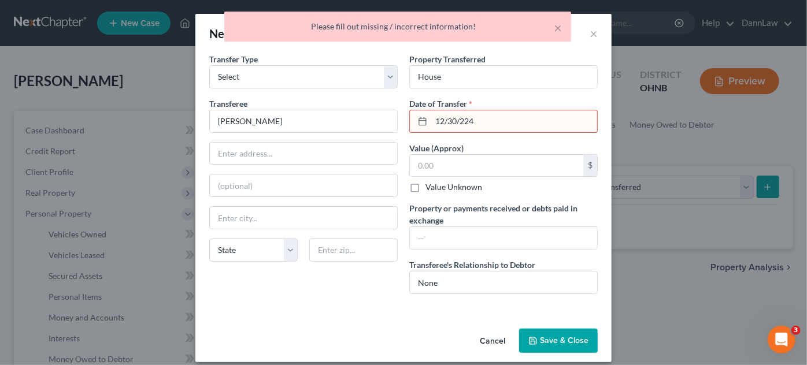
click at [472, 121] on input "12/30/224" at bounding box center [514, 121] width 166 height 22
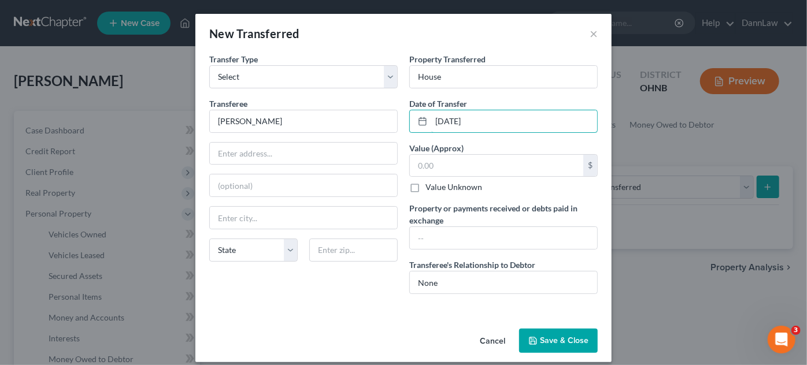
type input "[DATE]"
click at [552, 336] on button "Save & Close" at bounding box center [558, 341] width 79 height 24
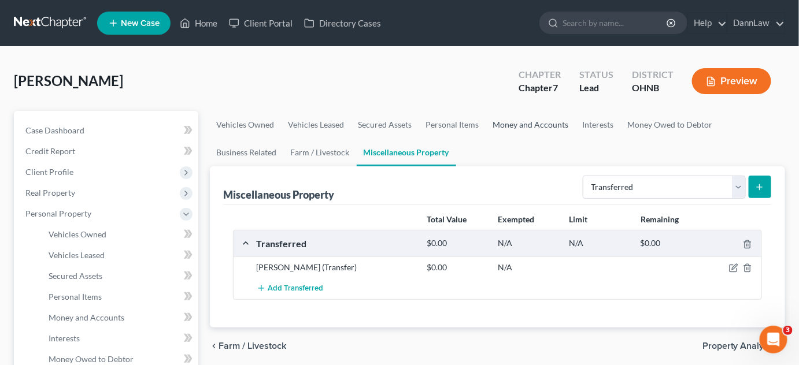
click at [506, 126] on link "Money and Accounts" at bounding box center [531, 125] width 90 height 28
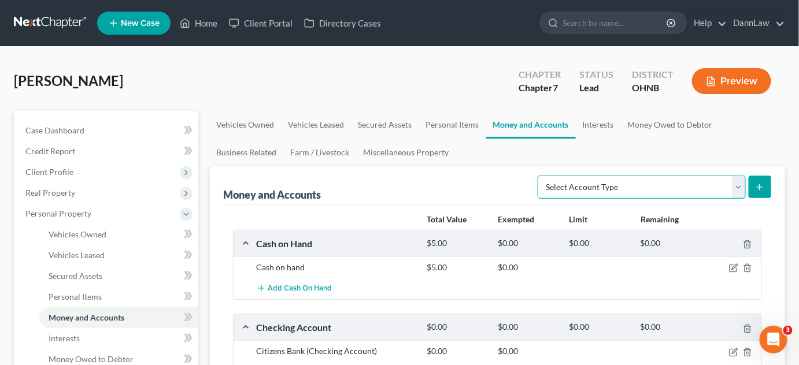
click at [610, 182] on select "Select Account Type Brokerage Cash on Hand Certificates of Deposit Checking Acc…" at bounding box center [642, 187] width 208 height 23
click at [615, 154] on ul "Vehicles Owned Vehicles Leased Secured Assets Personal Items Money and Accounts…" at bounding box center [498, 138] width 576 height 55
click at [206, 84] on div "[PERSON_NAME] Upgraded Chapter Chapter 7 Status Lead District OHNB Preview" at bounding box center [399, 86] width 771 height 50
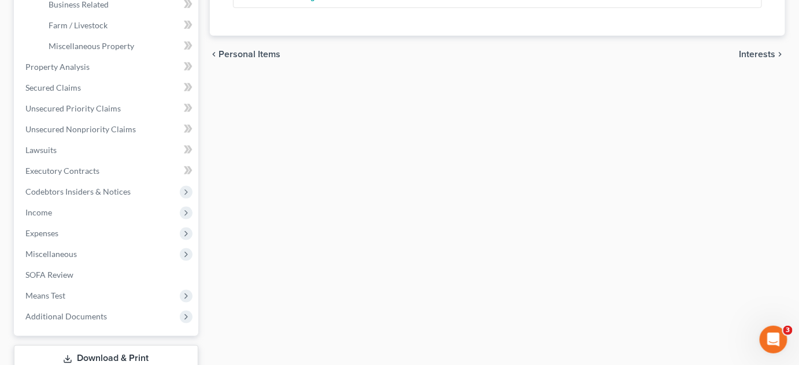
scroll to position [378, 0]
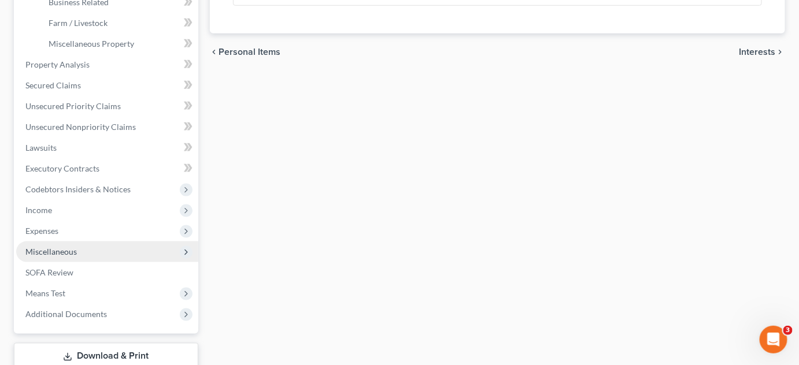
click at [66, 248] on span "Miscellaneous" at bounding box center [50, 252] width 51 height 10
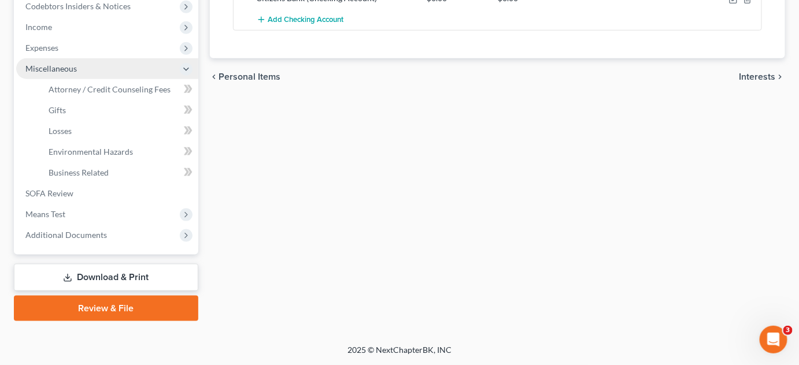
scroll to position [352, 0]
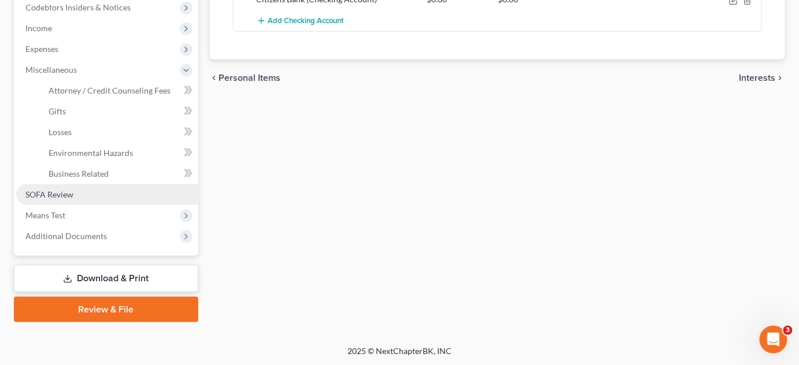
click at [68, 191] on span "SOFA Review" at bounding box center [49, 195] width 48 height 10
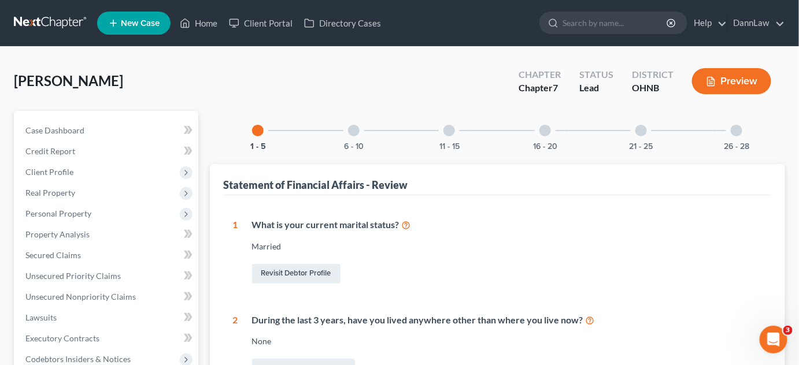
click at [353, 123] on div "6 - 10" at bounding box center [353, 130] width 39 height 39
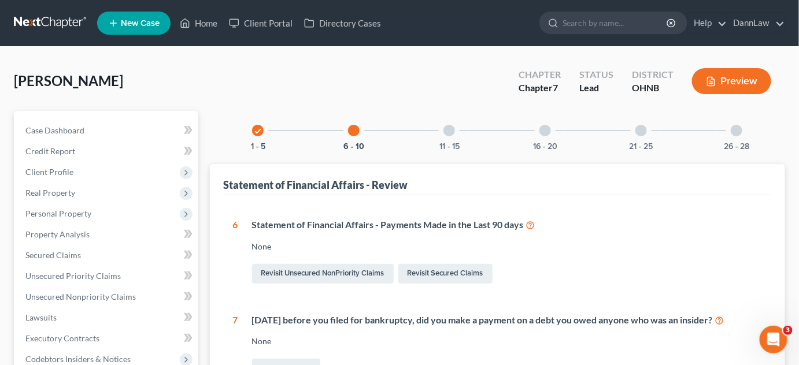
click at [453, 128] on div at bounding box center [449, 131] width 12 height 12
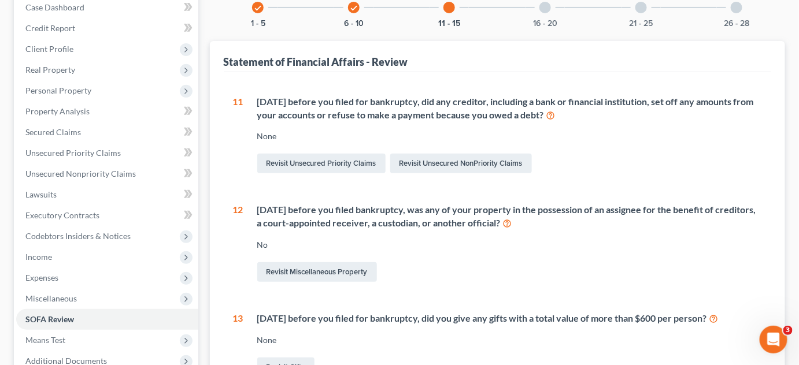
scroll to position [21, 0]
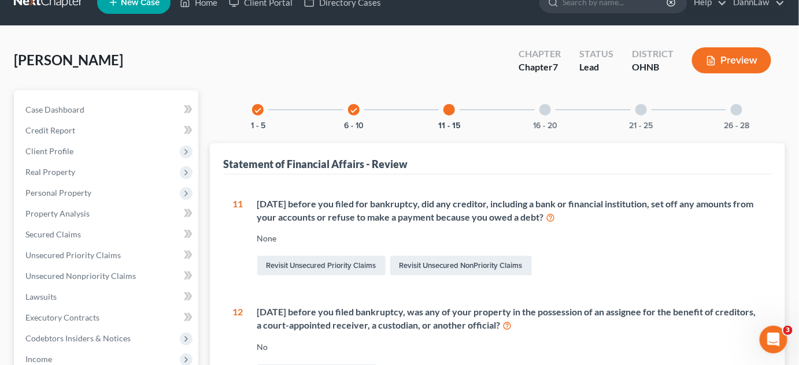
click at [549, 112] on div at bounding box center [545, 110] width 12 height 12
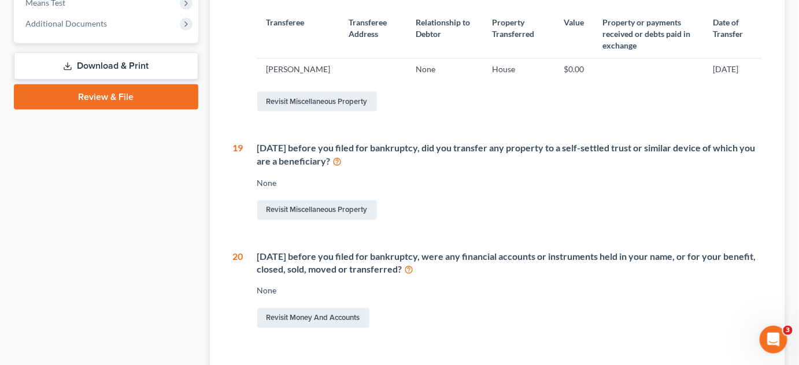
scroll to position [462, 0]
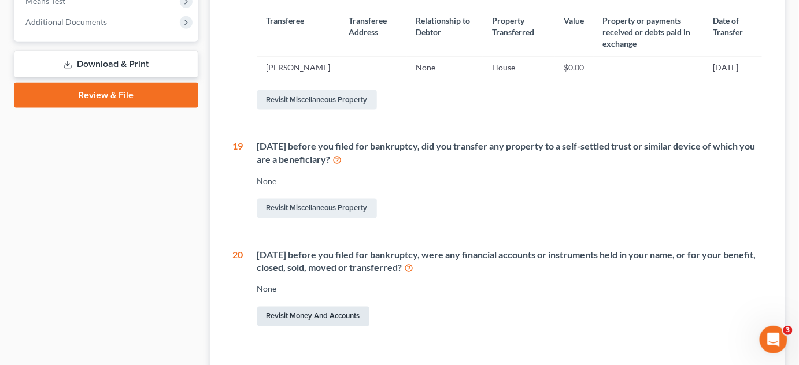
click at [334, 327] on link "Revisit Money and Accounts" at bounding box center [313, 317] width 112 height 20
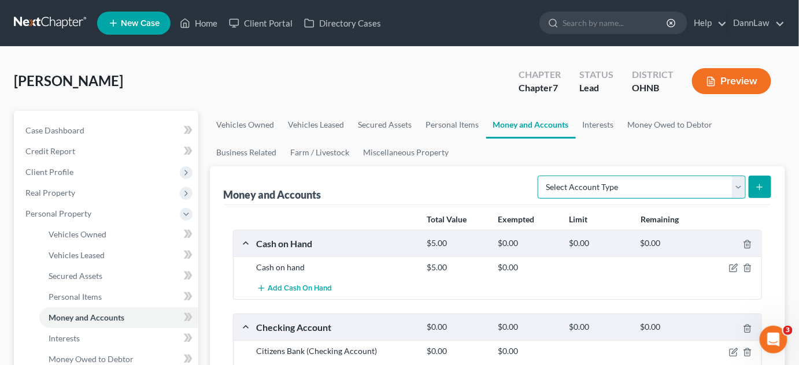
click at [561, 182] on select "Select Account Type Brokerage Cash on Hand Certificates of Deposit Checking Acc…" at bounding box center [642, 187] width 208 height 23
select select "checking"
click at [541, 176] on select "Select Account Type Brokerage Cash on Hand Certificates of Deposit Checking Acc…" at bounding box center [642, 187] width 208 height 23
click at [757, 183] on icon "submit" at bounding box center [759, 187] width 9 height 9
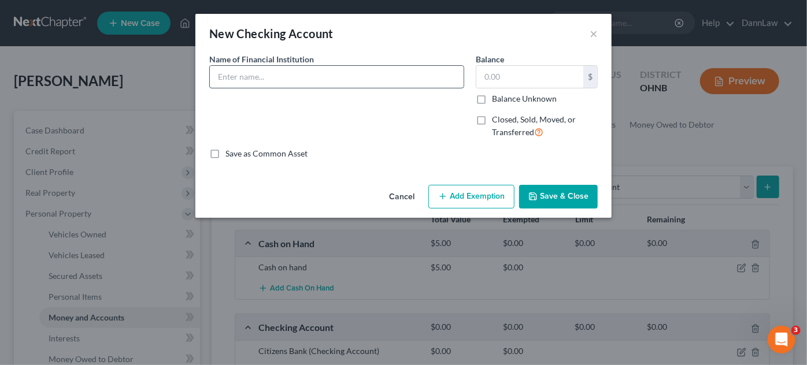
click at [417, 82] on input "text" at bounding box center [337, 77] width 254 height 22
type input "Chase Bank"
click at [492, 120] on label "Closed, Sold, Moved, or Transferred" at bounding box center [545, 126] width 106 height 25
click at [497, 120] on input "Closed, Sold, Moved, or Transferred" at bounding box center [501, 118] width 8 height 8
checkbox input "true"
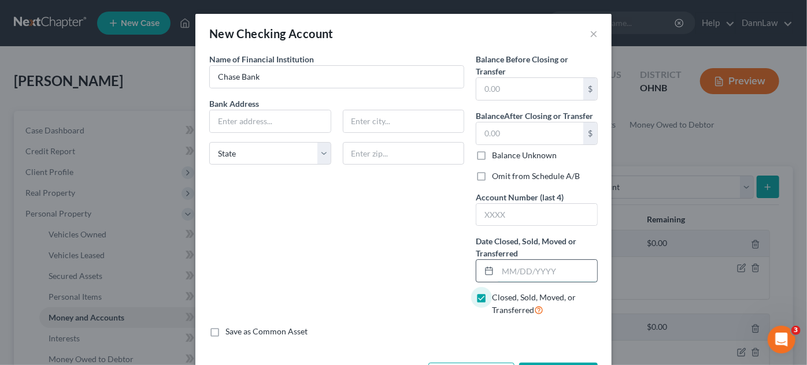
click at [516, 269] on input "text" at bounding box center [547, 271] width 99 height 22
type input "[DATE]"
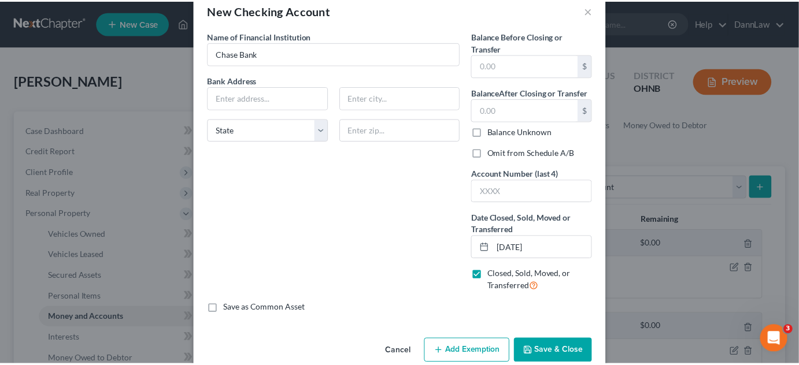
scroll to position [43, 0]
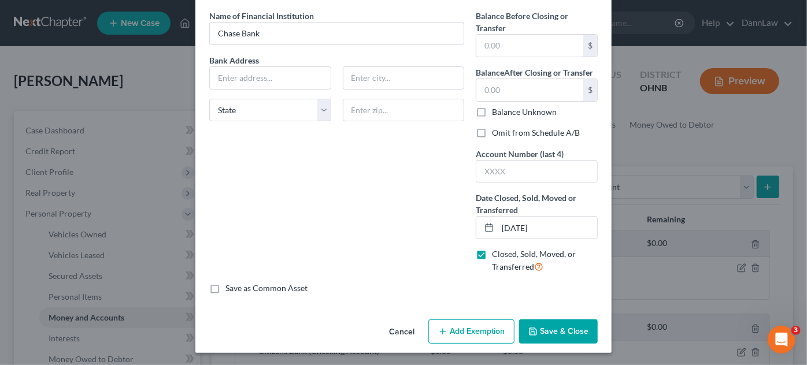
click at [552, 326] on button "Save & Close" at bounding box center [558, 332] width 79 height 24
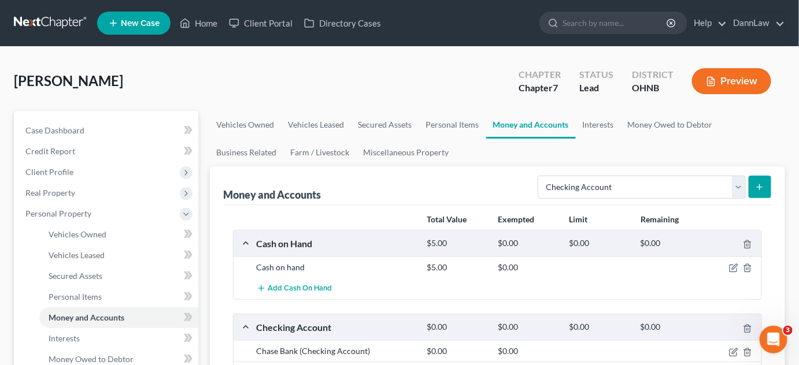
click at [219, 216] on div "Money and Accounts Select Account Type Brokerage Cash on Hand Certificates of D…" at bounding box center [498, 299] width 576 height 267
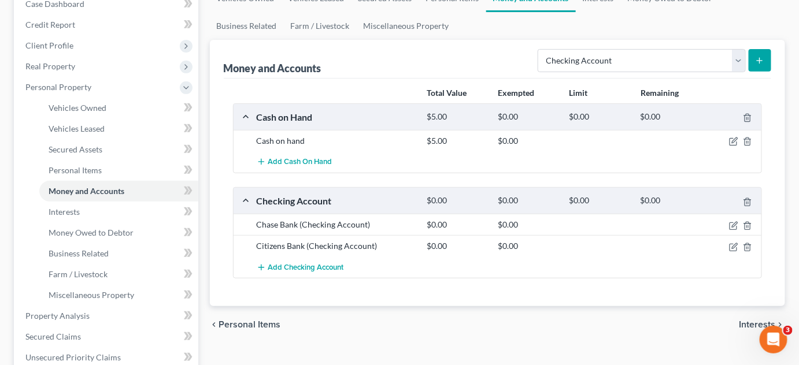
scroll to position [252, 0]
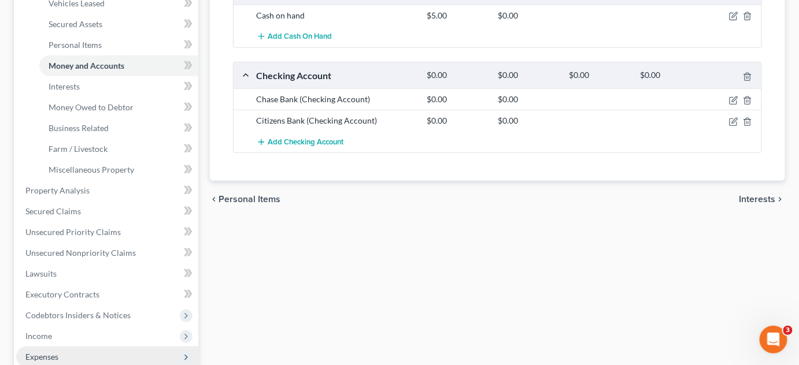
drag, startPoint x: 81, startPoint y: 334, endPoint x: 68, endPoint y: 351, distance: 22.0
click at [68, 351] on span "Expenses" at bounding box center [107, 357] width 182 height 21
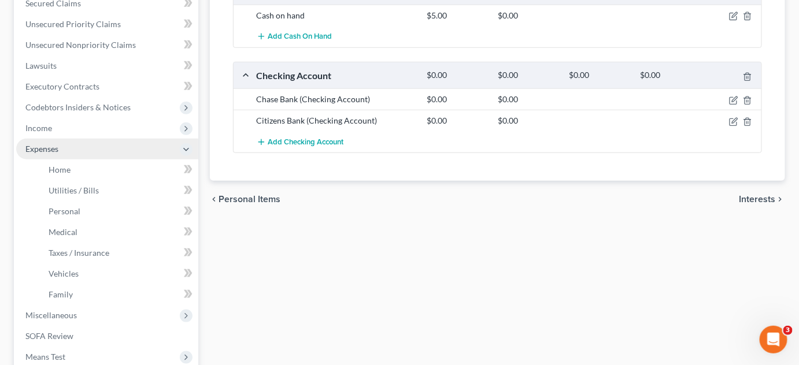
click at [68, 351] on span "Means Test" at bounding box center [107, 357] width 182 height 21
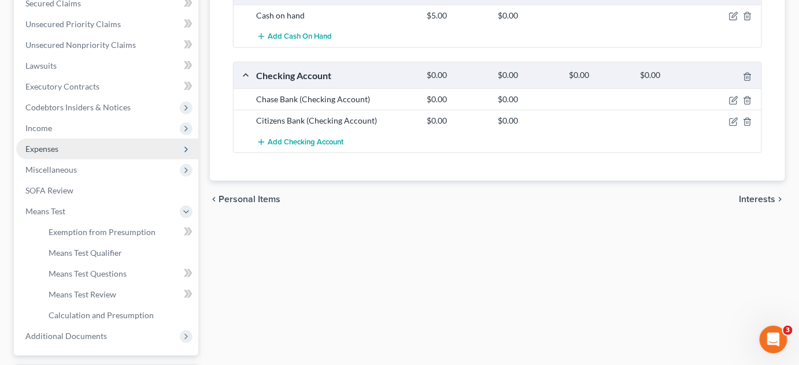
click at [66, 151] on span "Expenses" at bounding box center [107, 149] width 182 height 21
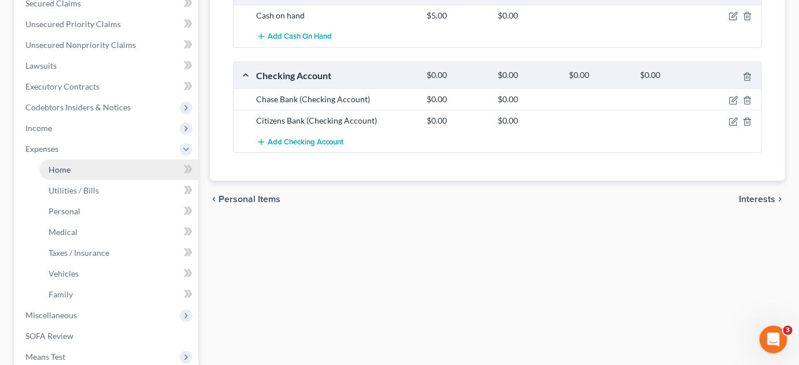
click at [67, 170] on span "Home" at bounding box center [60, 170] width 22 height 10
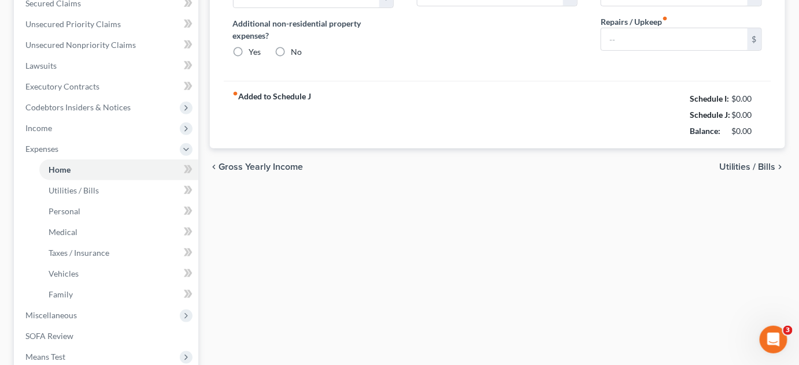
type input "0.00"
radio input "true"
type input "0.00"
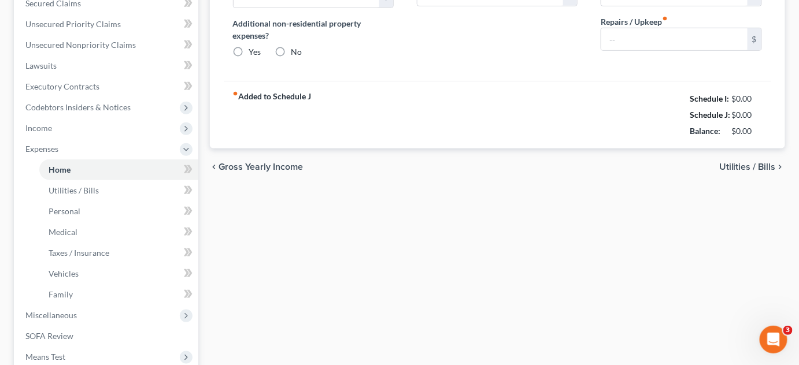
type input "0.00"
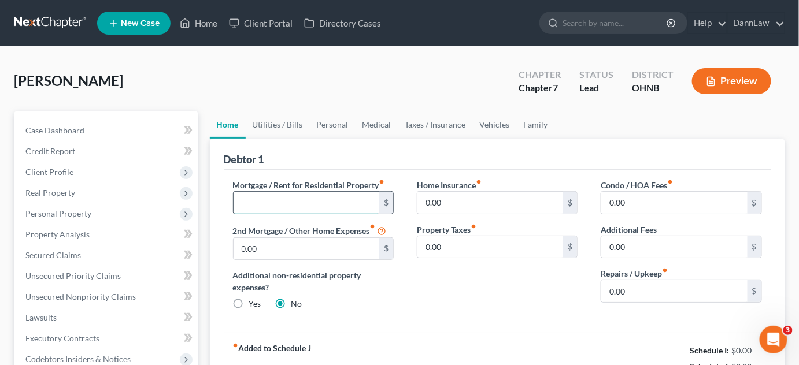
click at [287, 202] on input "text" at bounding box center [307, 203] width 146 height 22
type input "2,166"
click at [294, 125] on link "Utilities / Bills" at bounding box center [278, 125] width 64 height 28
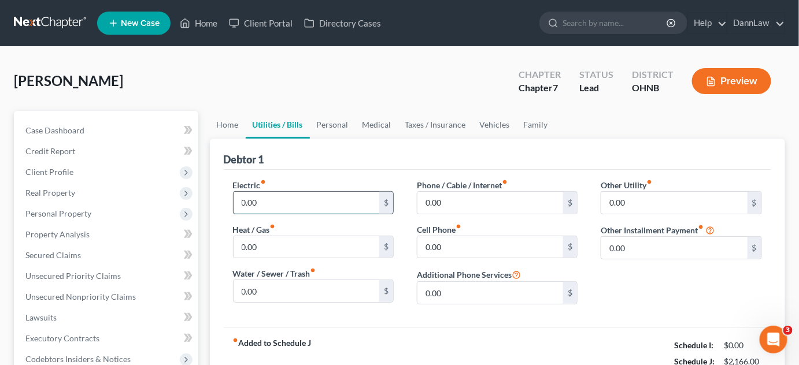
click at [296, 205] on input "0.00" at bounding box center [307, 203] width 146 height 22
type input "489"
click at [286, 286] on input "0.00" at bounding box center [307, 291] width 146 height 22
type input "213"
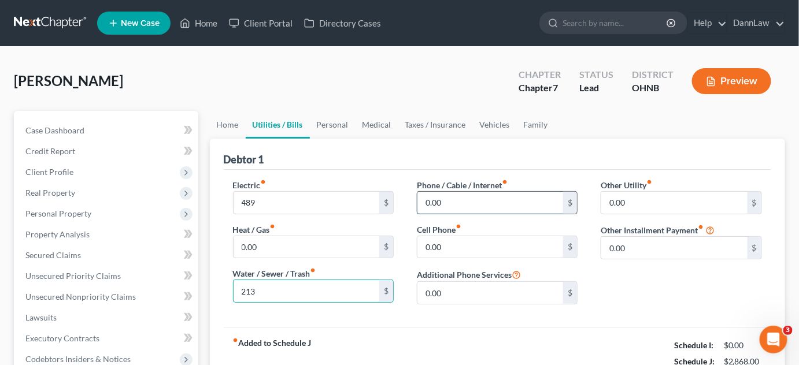
click at [482, 201] on input "0.00" at bounding box center [490, 203] width 146 height 22
type input "220"
click at [342, 128] on link "Personal" at bounding box center [333, 125] width 46 height 28
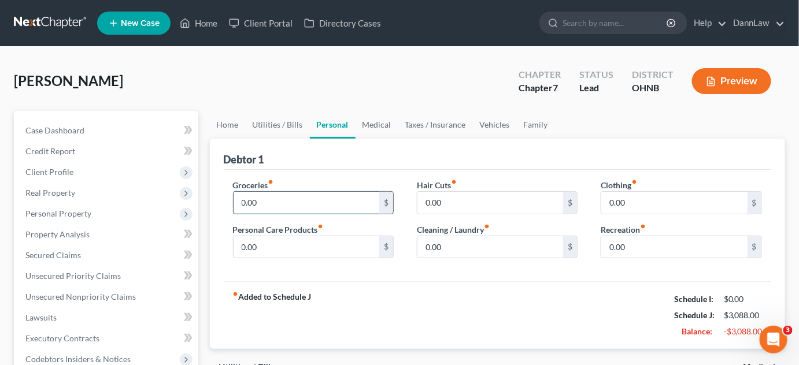
click at [275, 205] on input "0.00" at bounding box center [307, 203] width 146 height 22
type input "100"
click at [528, 126] on link "Family" at bounding box center [536, 125] width 38 height 28
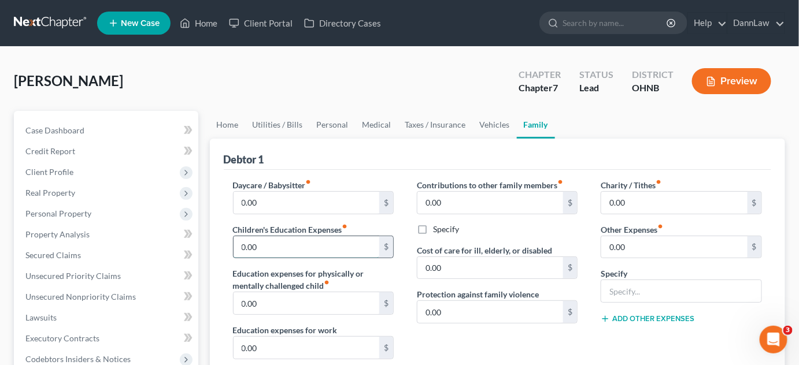
click at [334, 251] on input "0.00" at bounding box center [307, 247] width 146 height 22
type input "200"
click at [284, 120] on link "Utilities / Bills" at bounding box center [278, 125] width 64 height 28
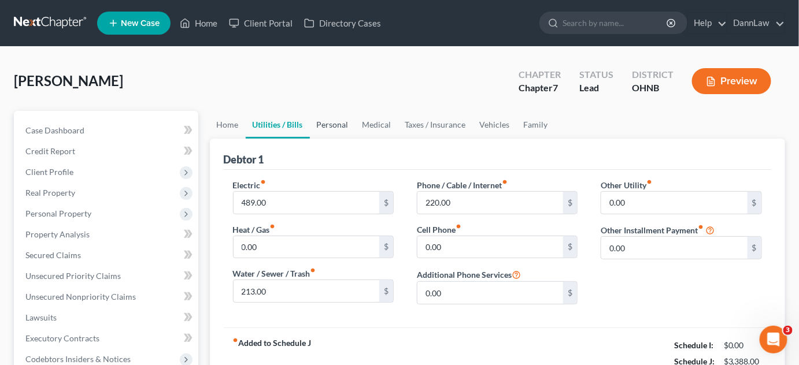
click at [331, 123] on link "Personal" at bounding box center [333, 125] width 46 height 28
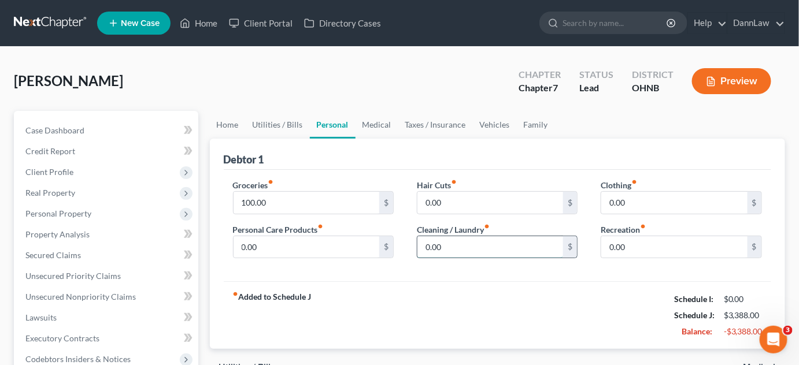
click at [442, 246] on input "0.00" at bounding box center [490, 247] width 146 height 22
type input "100"
click at [319, 243] on input "0.00" at bounding box center [307, 247] width 146 height 22
type input "150"
click at [482, 130] on link "Vehicles" at bounding box center [495, 125] width 44 height 28
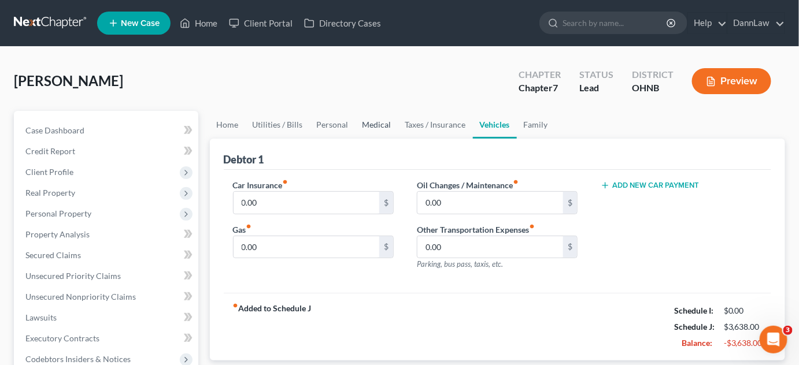
click at [378, 128] on link "Medical" at bounding box center [377, 125] width 43 height 28
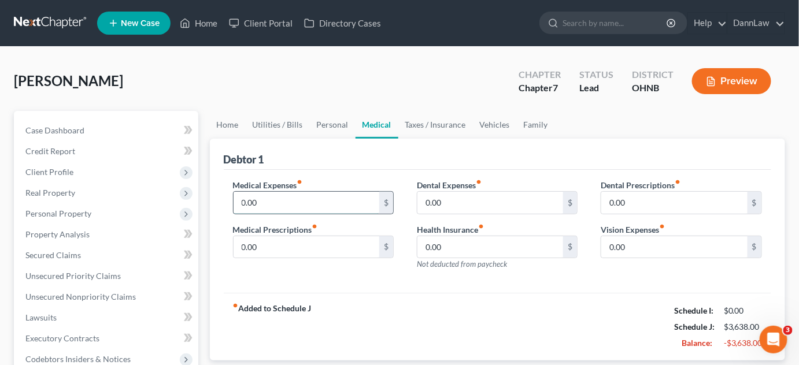
click at [296, 202] on input "0.00" at bounding box center [307, 203] width 146 height 22
type input "200"
click at [489, 131] on link "Vehicles" at bounding box center [495, 125] width 44 height 28
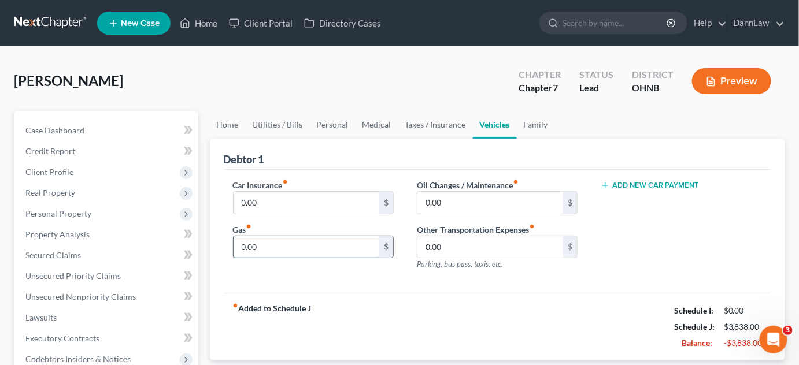
click at [299, 253] on input "0.00" at bounding box center [307, 247] width 146 height 22
type input "220"
click at [353, 203] on input "0.00" at bounding box center [307, 203] width 146 height 22
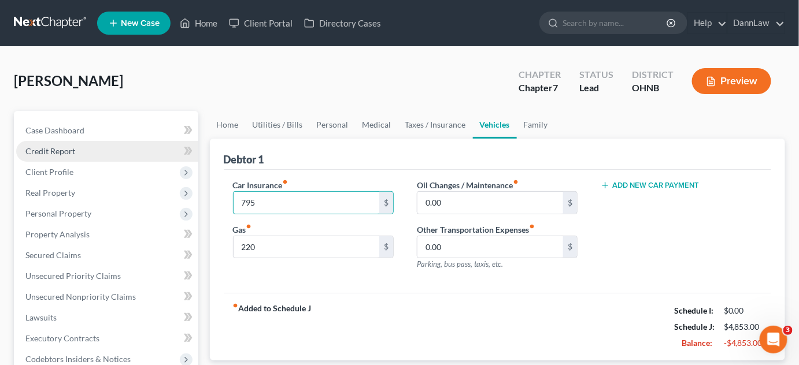
click at [84, 151] on link "Credit Report" at bounding box center [107, 151] width 182 height 21
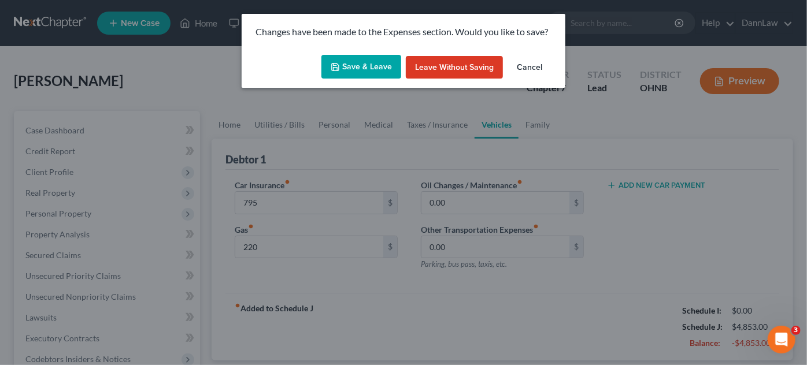
click at [368, 63] on button "Save & Leave" at bounding box center [361, 67] width 80 height 24
type input "795.00"
type input "220.00"
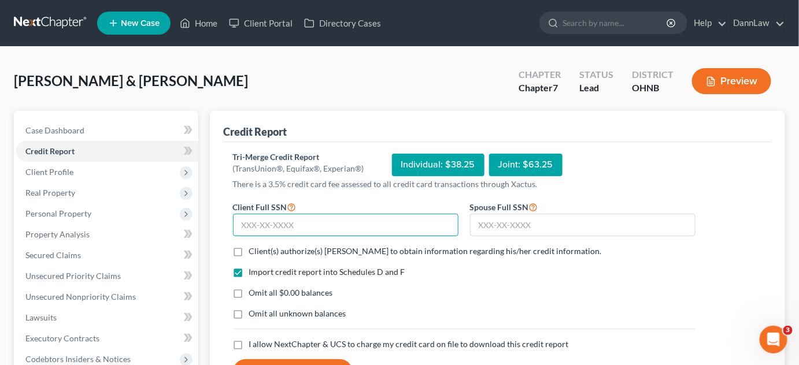
click at [408, 224] on input "text" at bounding box center [345, 225] width 225 height 23
type input "459-49-1034"
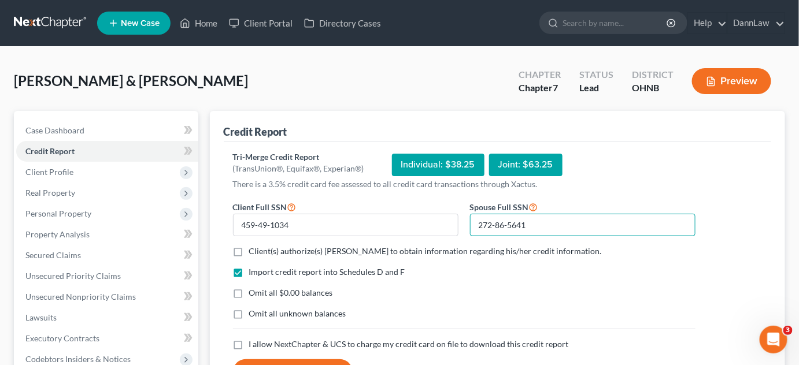
type input "272-86-5641"
click at [249, 251] on label "Client(s) authorize(s) [PERSON_NAME] to obtain information regarding his/her cr…" at bounding box center [425, 252] width 353 height 12
click at [254, 251] on input "Client(s) authorize(s) [PERSON_NAME] to obtain information regarding his/her cr…" at bounding box center [258, 250] width 8 height 8
checkbox input "true"
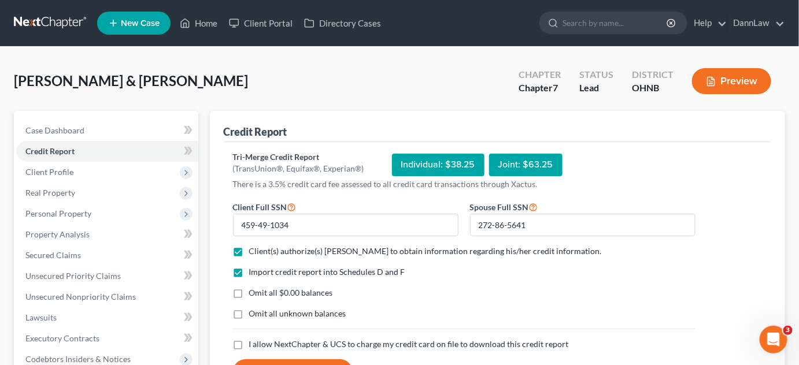
click at [249, 343] on label "I allow NextChapter & UCS to charge my credit card on file to download this cre…" at bounding box center [409, 345] width 320 height 12
click at [254, 343] on input "I allow NextChapter & UCS to charge my credit card on file to download this cre…" at bounding box center [258, 343] width 8 height 8
checkbox input "true"
click at [269, 358] on form "Client Full SSN * 459-49-1034 Spouse Full SSN * 272-86-5641 Client(s) authorize…" at bounding box center [464, 293] width 474 height 186
click at [271, 360] on button "Request Credit Report" at bounding box center [293, 372] width 120 height 25
